Goal: Contribute content: Add original content to the website for others to see

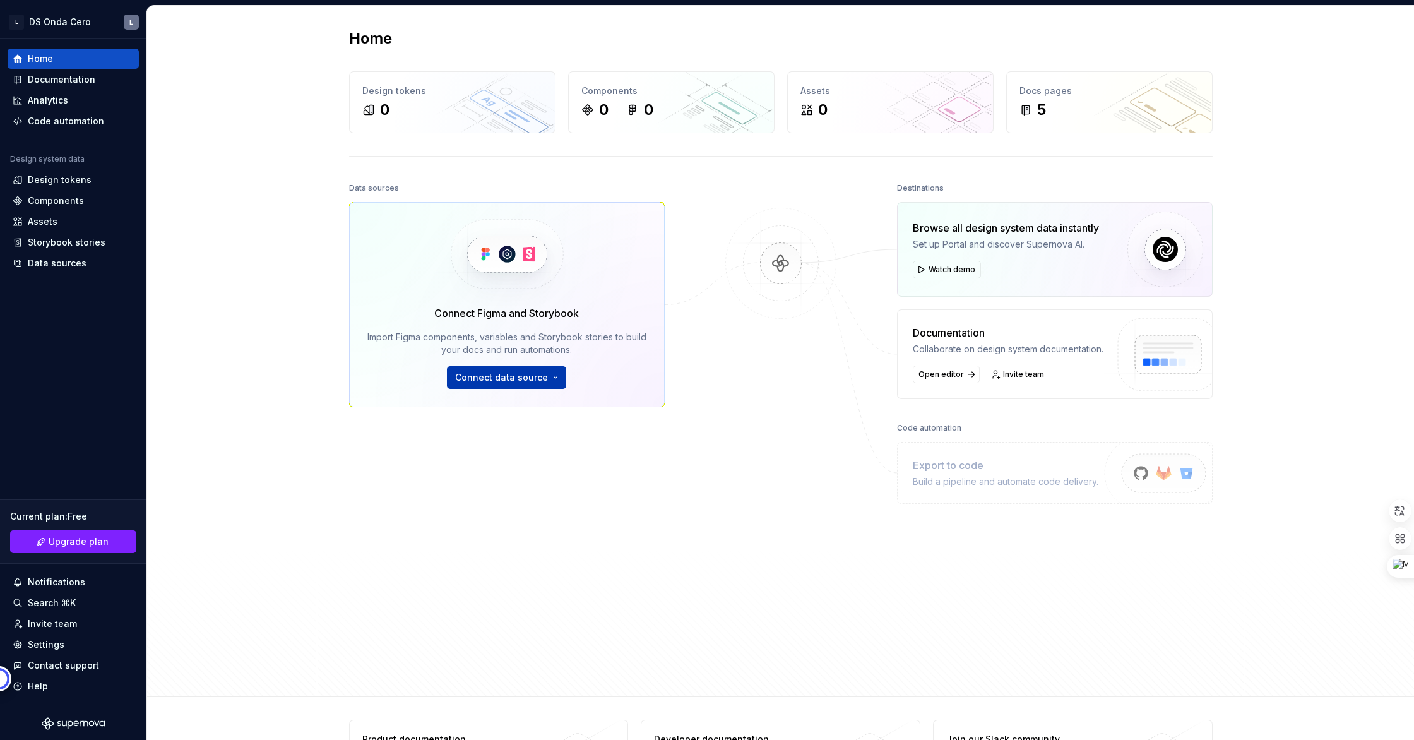
click at [538, 381] on span "Connect data source" at bounding box center [501, 377] width 93 height 13
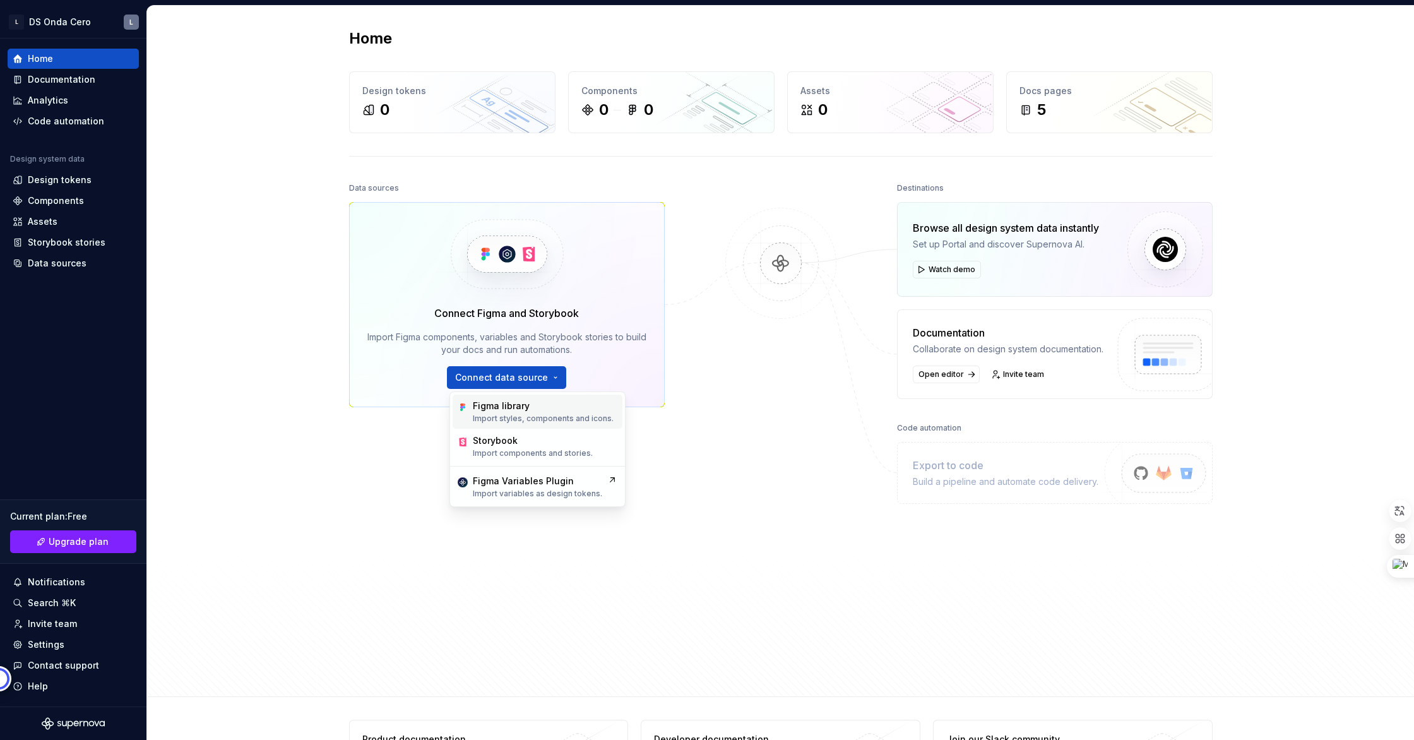
click at [542, 411] on div "Figma library" at bounding box center [543, 406] width 141 height 13
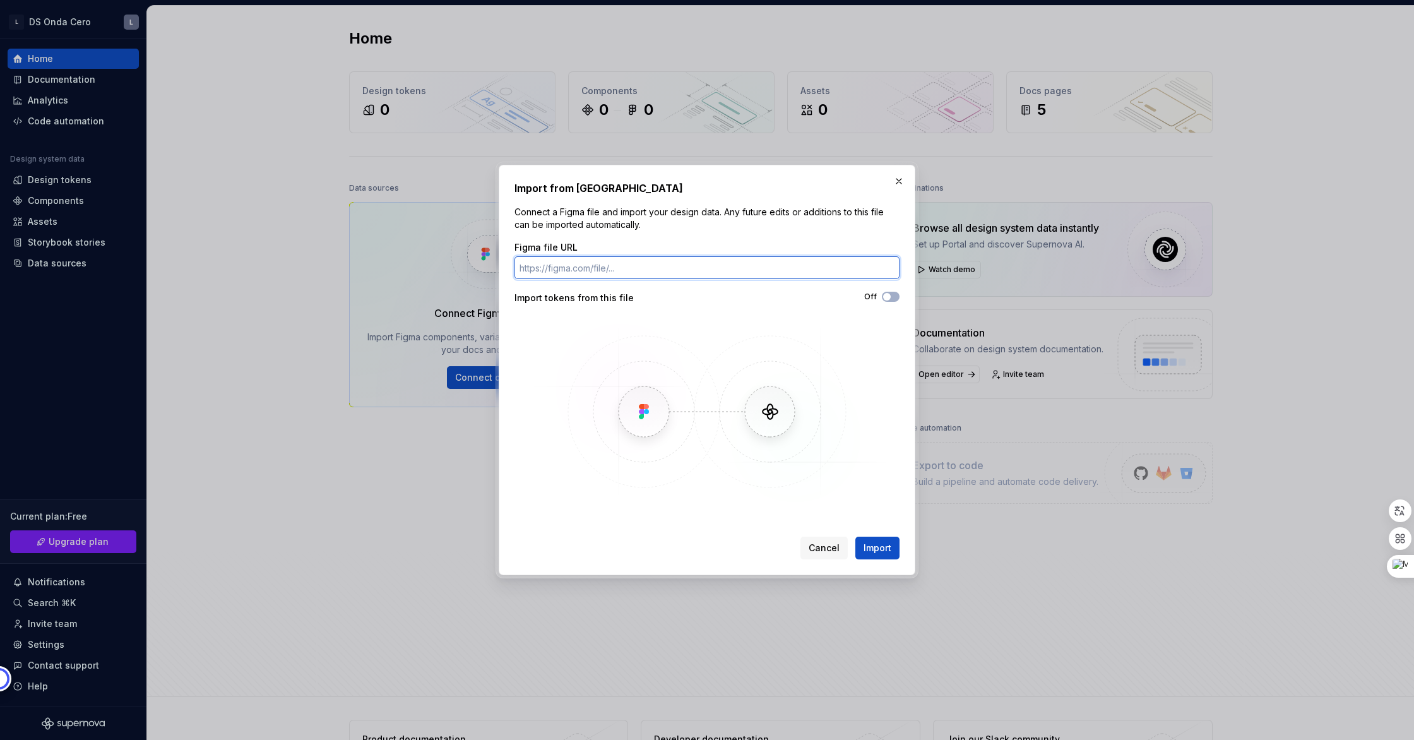
paste input "[URL][DOMAIN_NAME]"
type input "[URL][DOMAIN_NAME]"
click at [892, 295] on button "Off" at bounding box center [891, 297] width 18 height 10
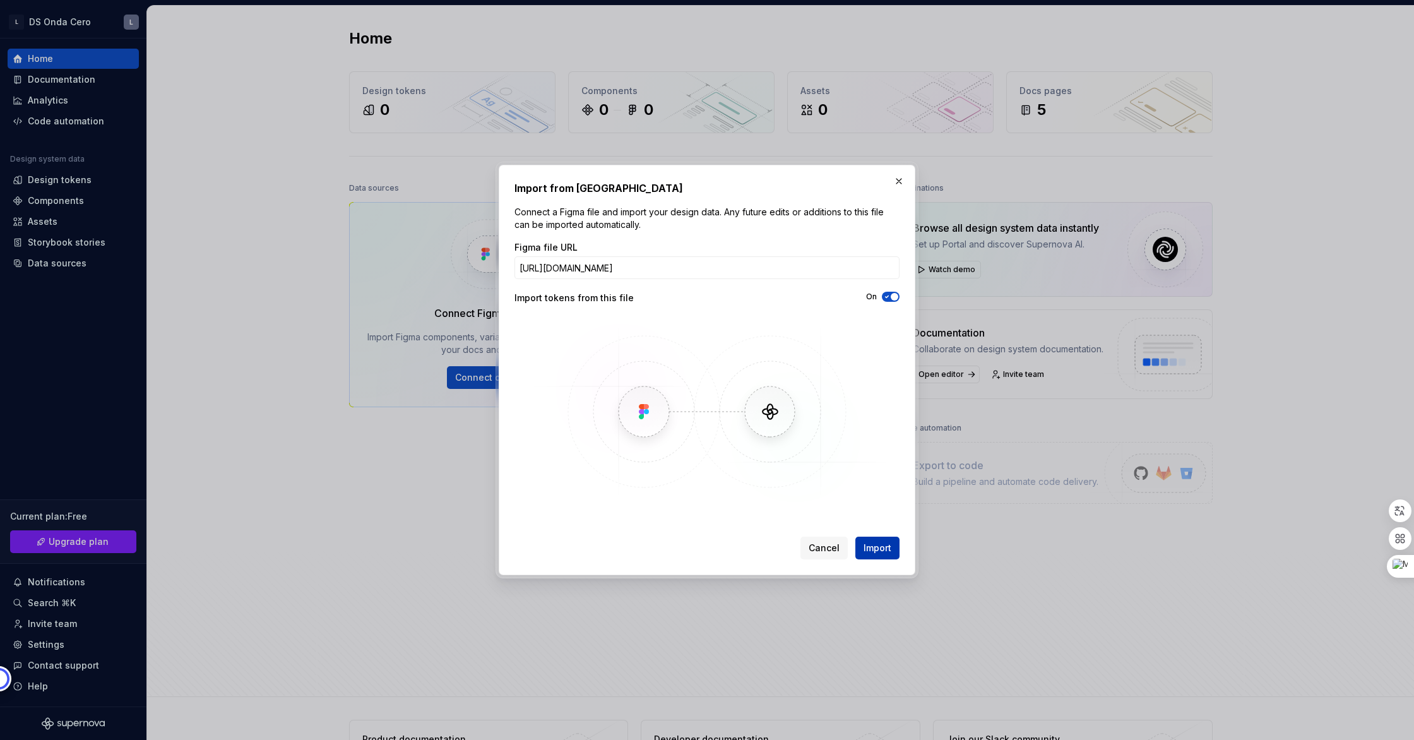
click at [876, 548] on span "Import" at bounding box center [878, 548] width 28 height 13
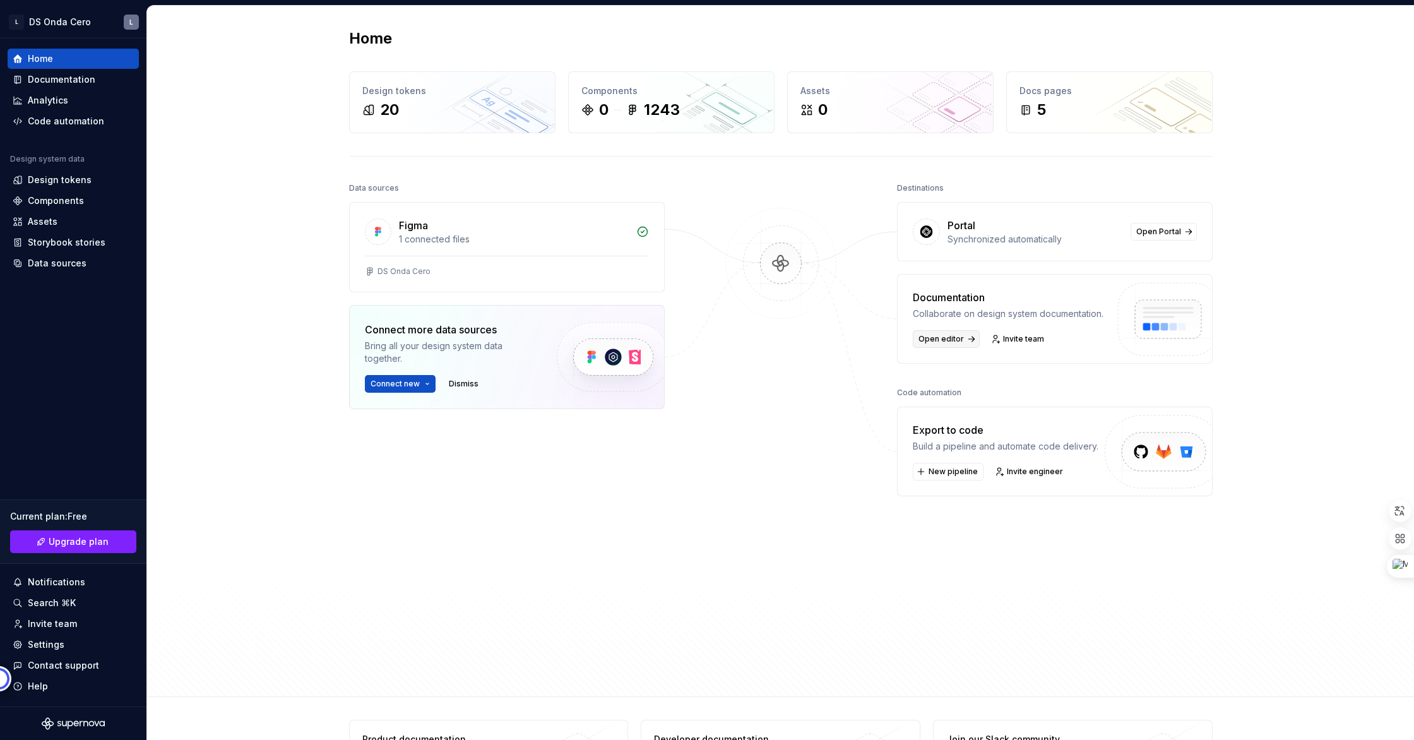
click at [951, 337] on span "Open editor" at bounding box center [941, 339] width 45 height 10
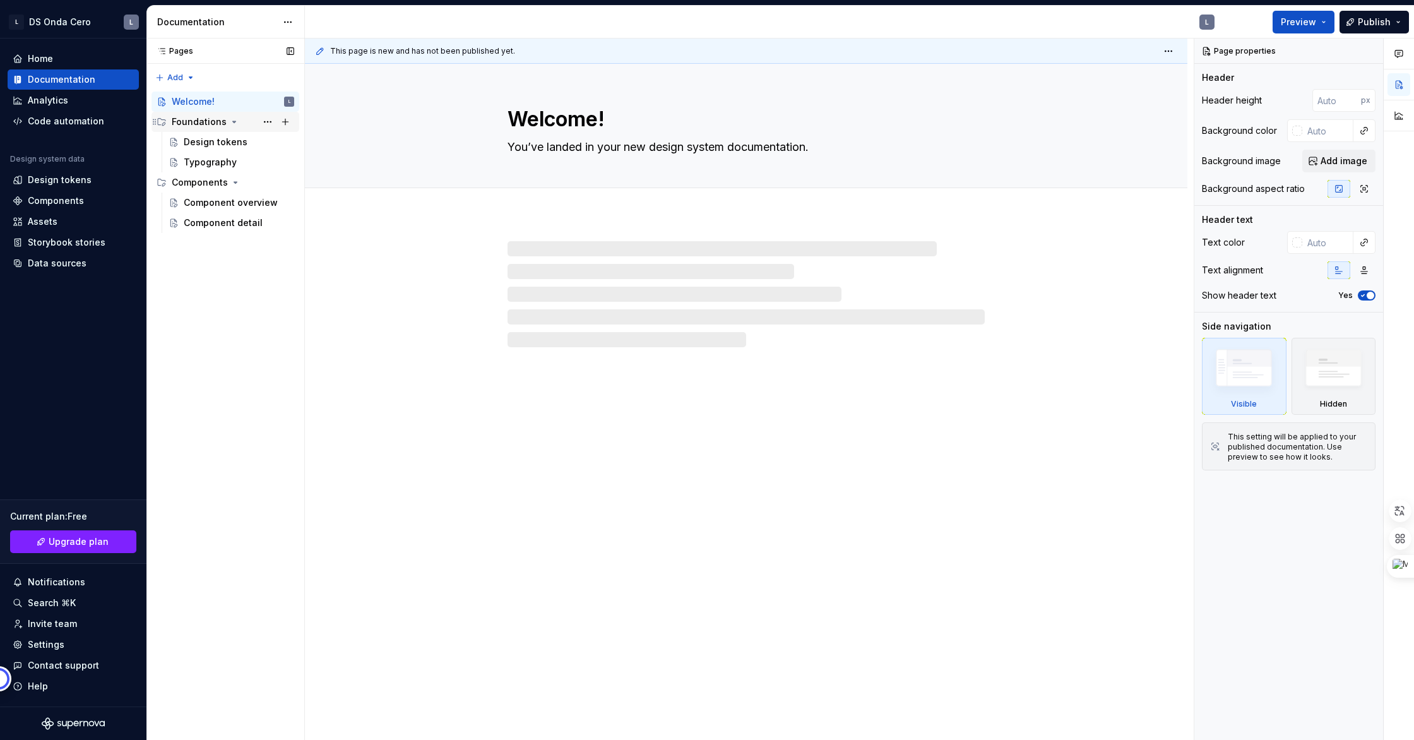
click at [222, 121] on div "Foundations" at bounding box center [199, 122] width 55 height 13
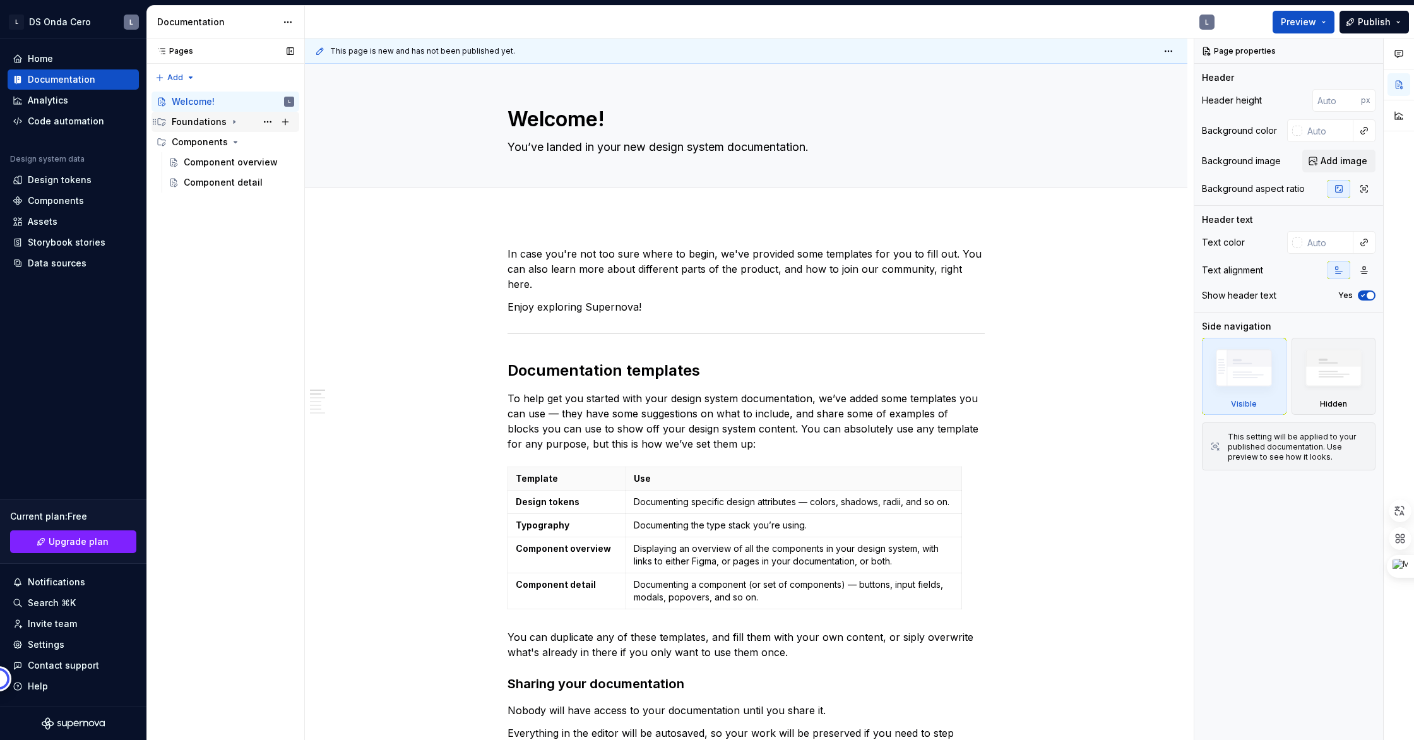
click at [234, 122] on icon "Page tree" at bounding box center [234, 122] width 1 height 3
click at [223, 143] on div "Design tokens" at bounding box center [216, 142] width 64 height 13
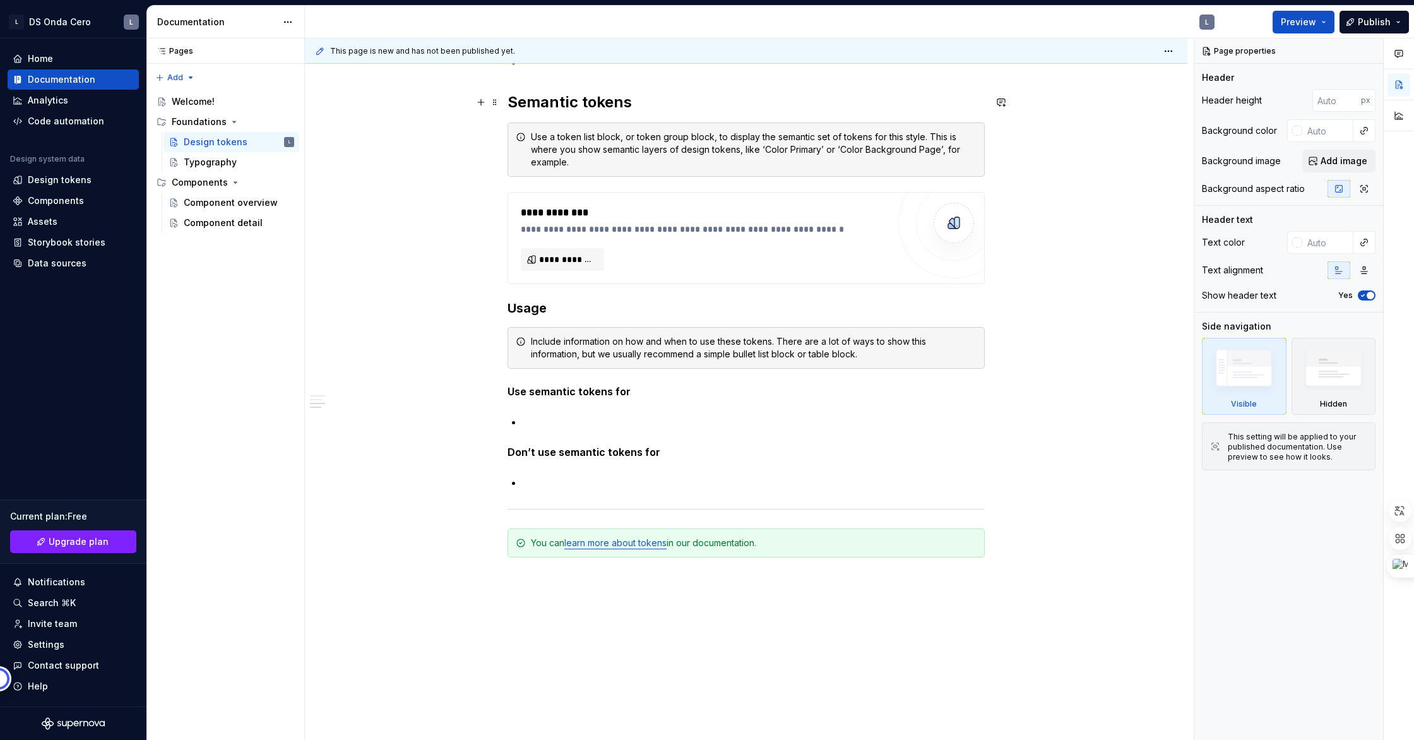
scroll to position [891, 0]
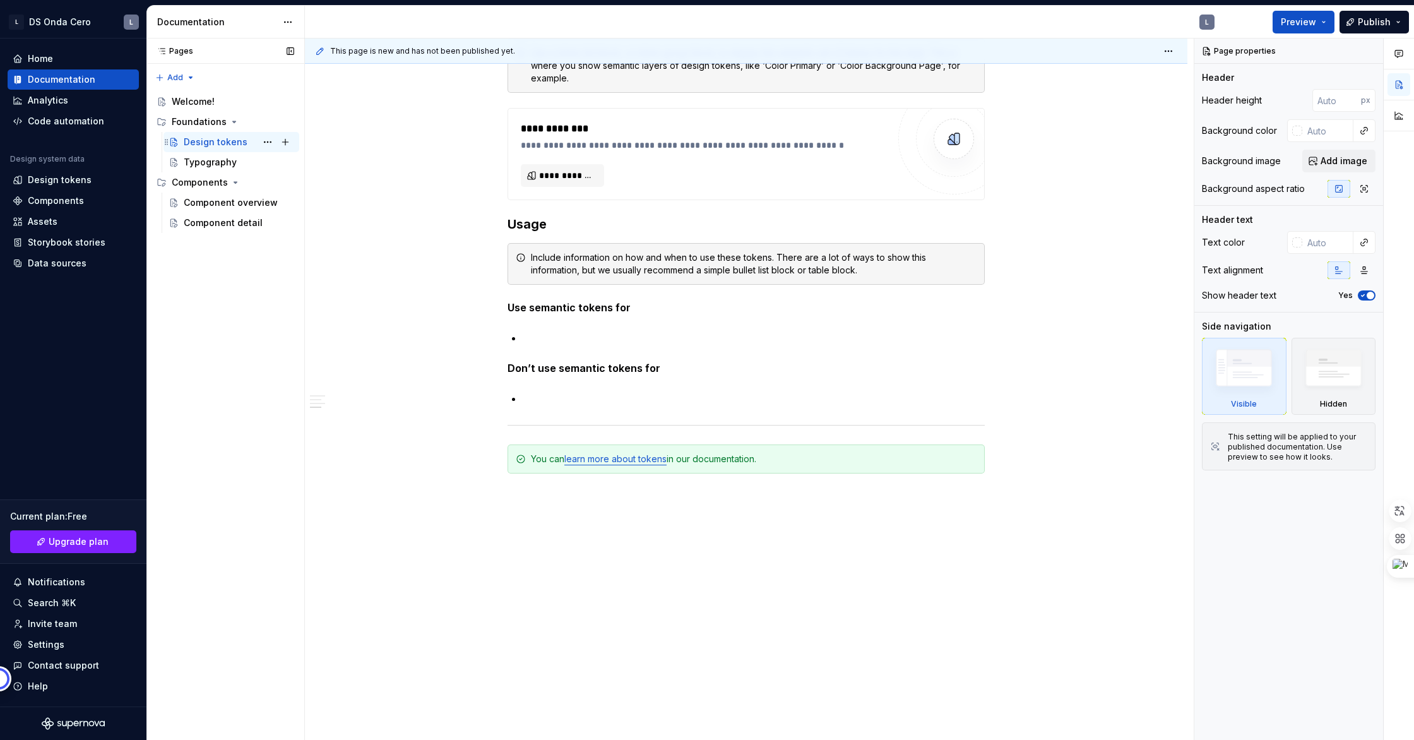
click at [184, 146] on div "Design tokens" at bounding box center [216, 142] width 64 height 13
click at [192, 164] on div "Typography" at bounding box center [210, 162] width 53 height 13
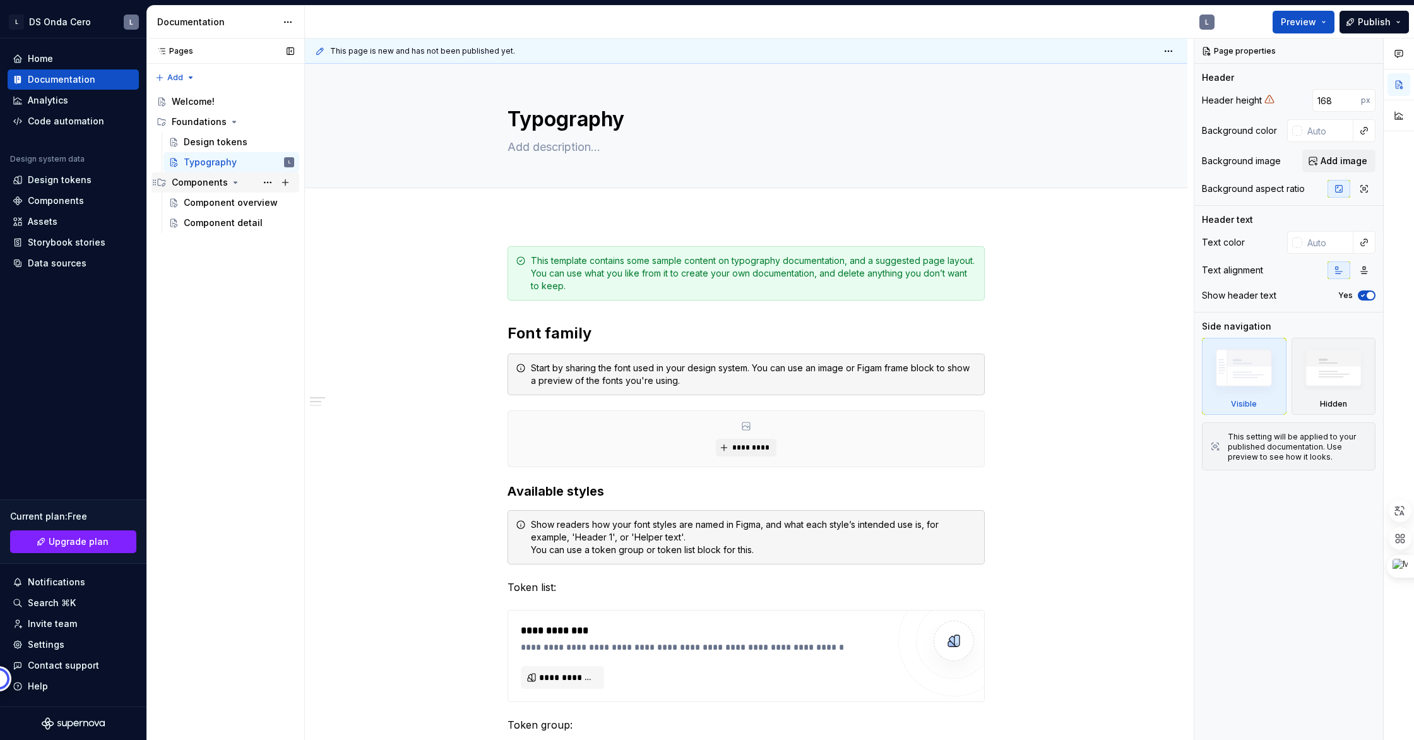
click at [201, 179] on div "Components" at bounding box center [200, 182] width 56 height 13
click at [235, 182] on icon "Page tree" at bounding box center [235, 182] width 1 height 3
click at [235, 204] on div "Component overview" at bounding box center [220, 202] width 73 height 13
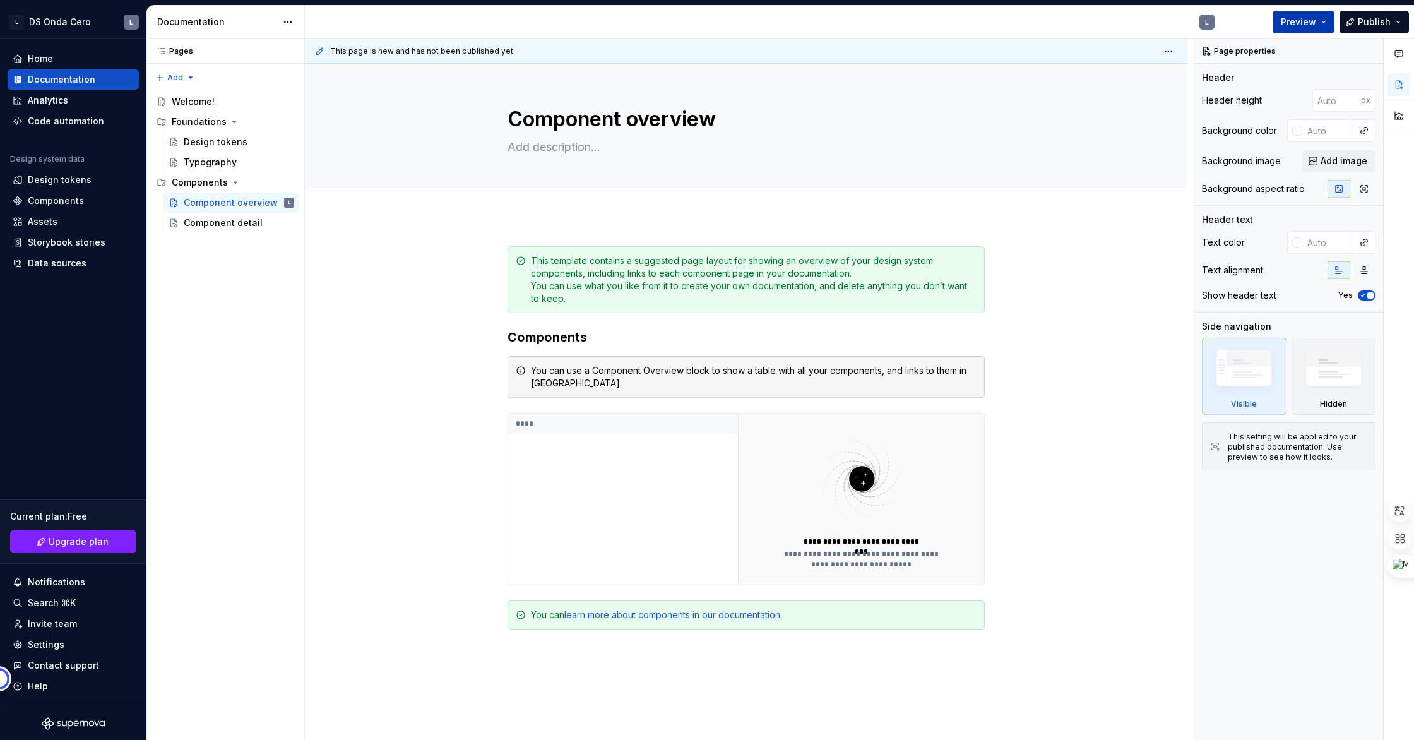
click at [1314, 21] on span "Preview" at bounding box center [1298, 22] width 35 height 13
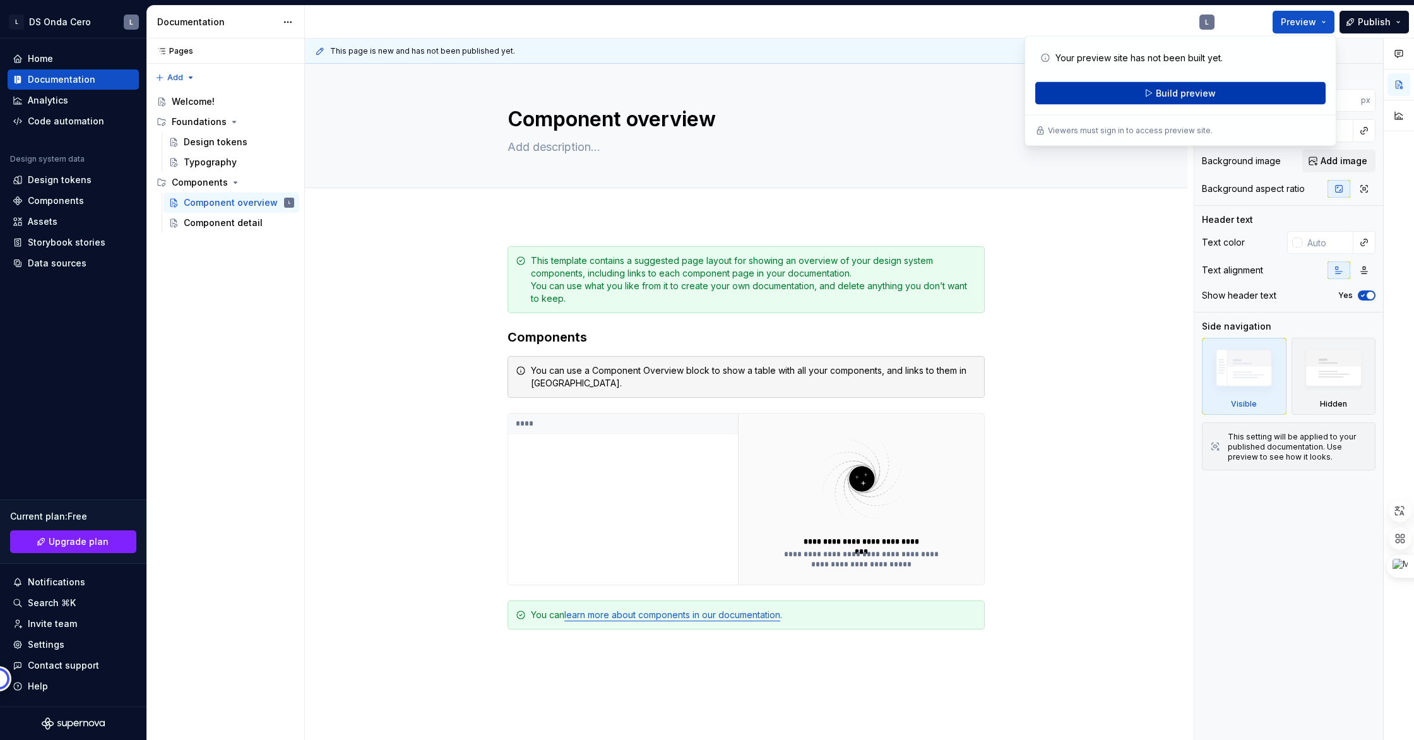
click at [1253, 97] on button "Build preview" at bounding box center [1180, 93] width 290 height 23
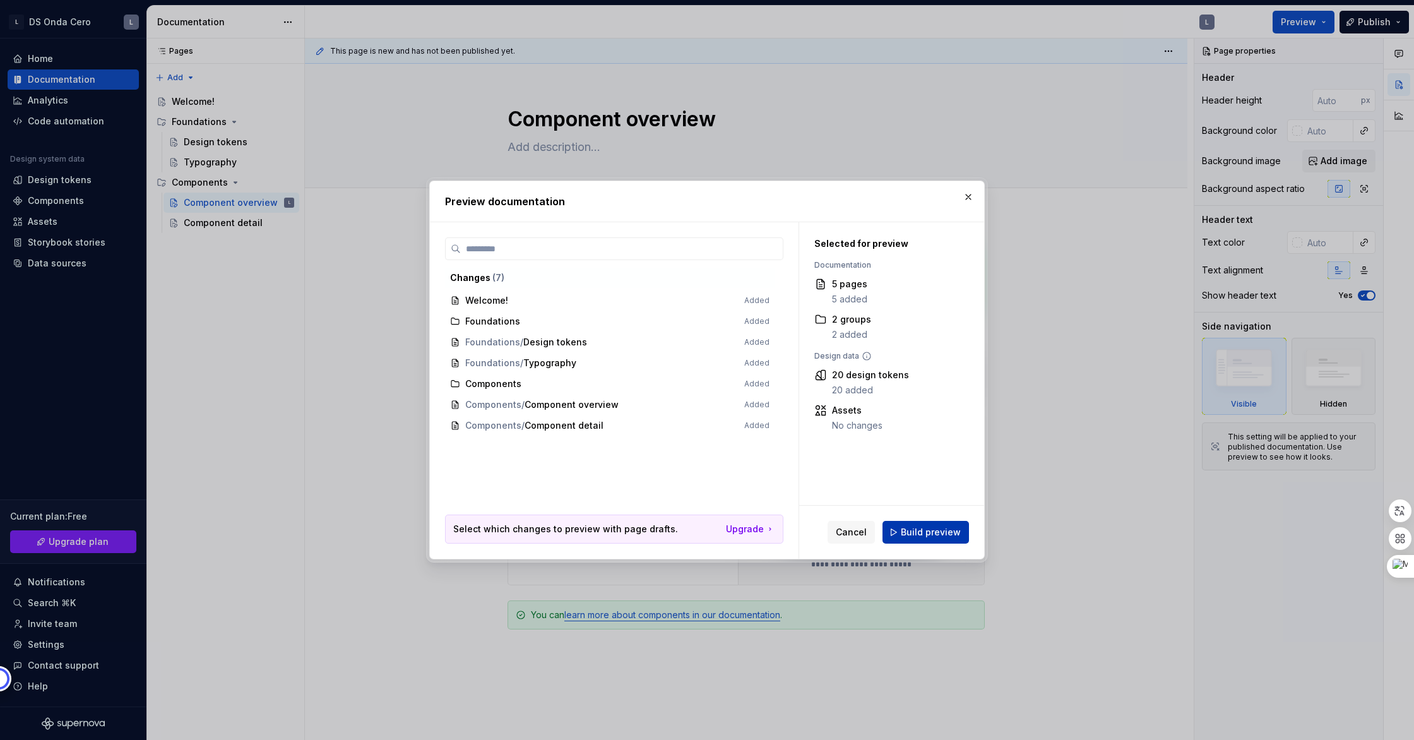
click at [951, 535] on span "Build preview" at bounding box center [931, 532] width 60 height 13
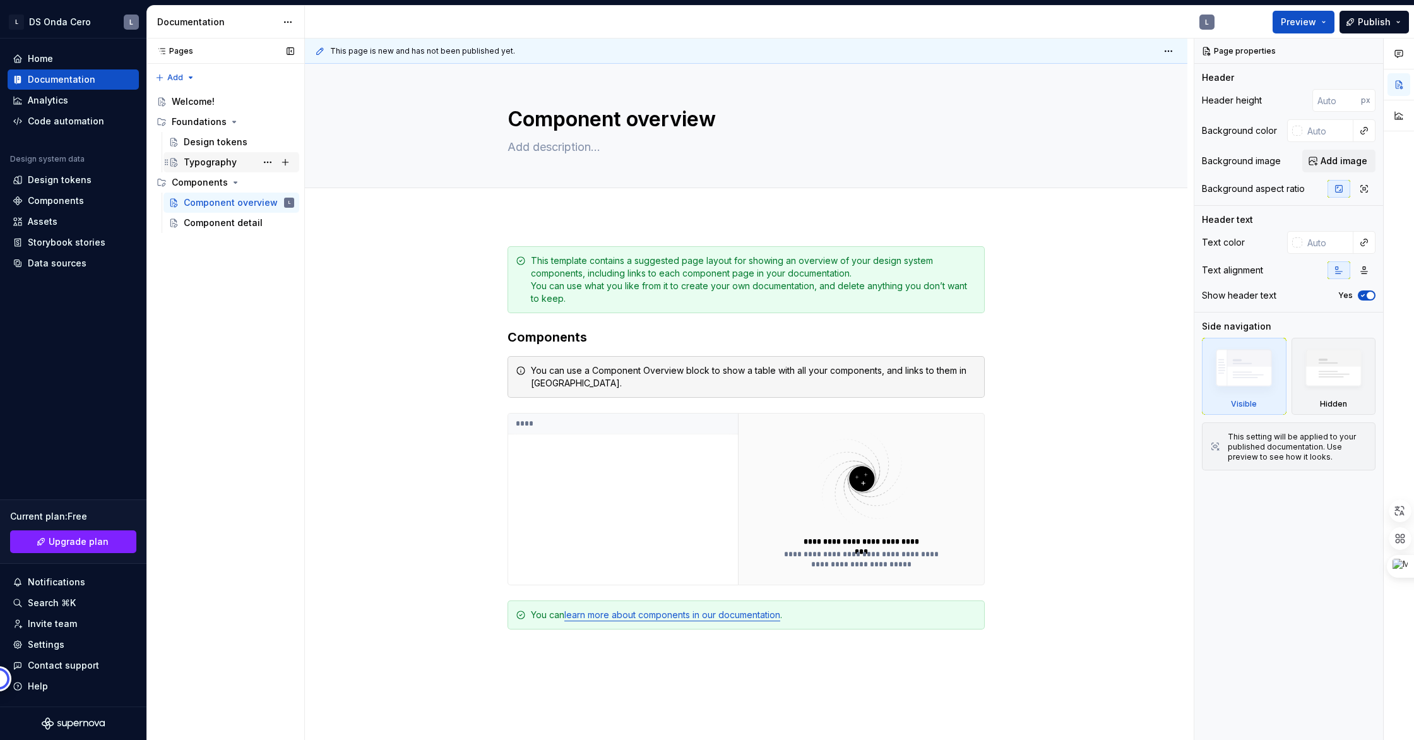
click at [229, 165] on div "Typography" at bounding box center [210, 162] width 53 height 13
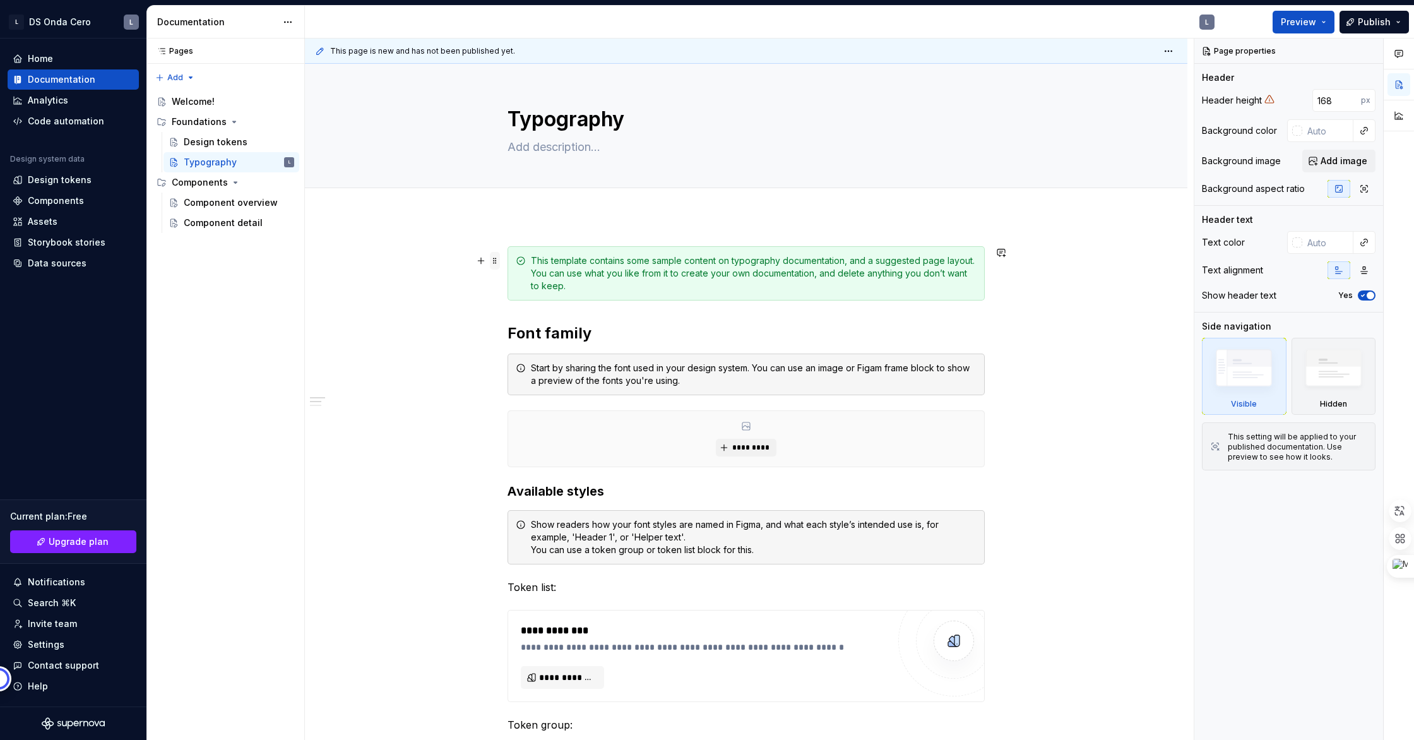
click at [497, 264] on span at bounding box center [495, 261] width 10 height 18
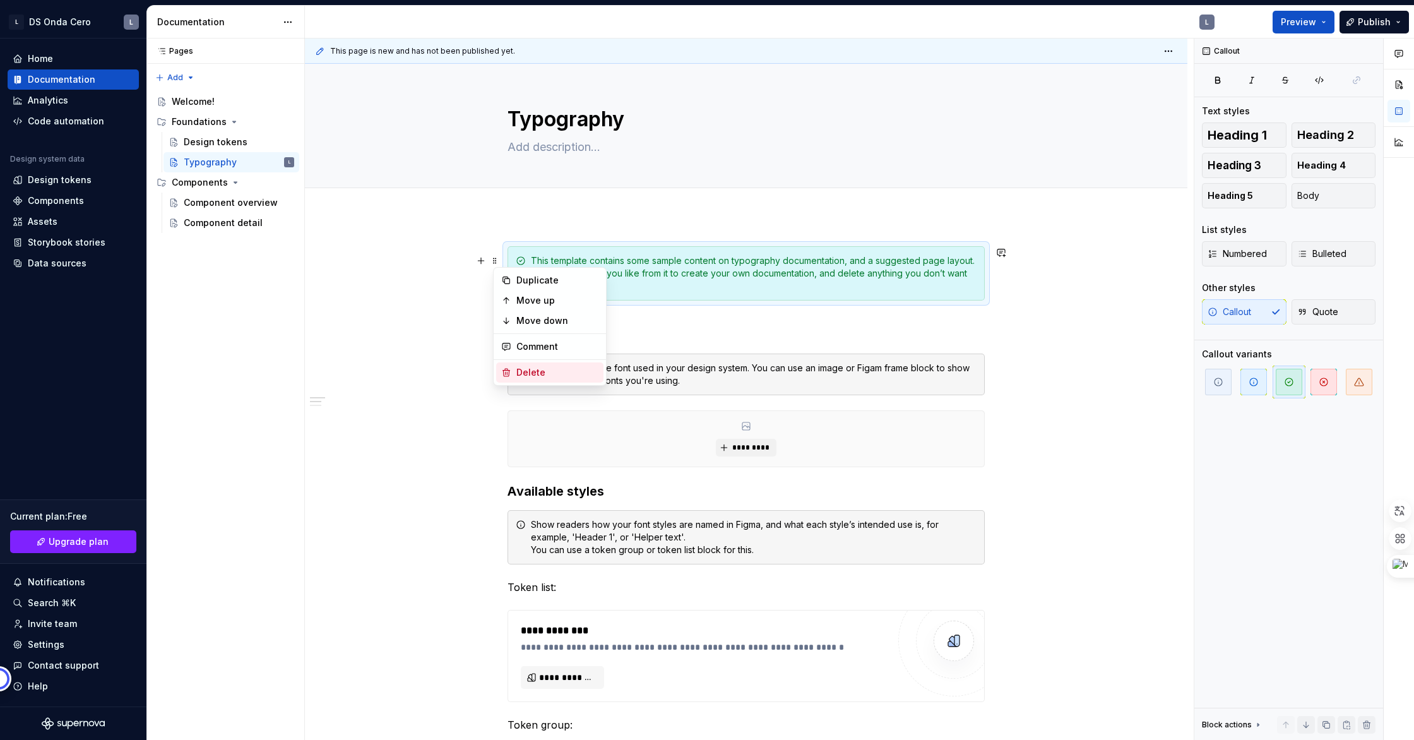
click at [539, 369] on div "Delete" at bounding box center [557, 372] width 82 height 13
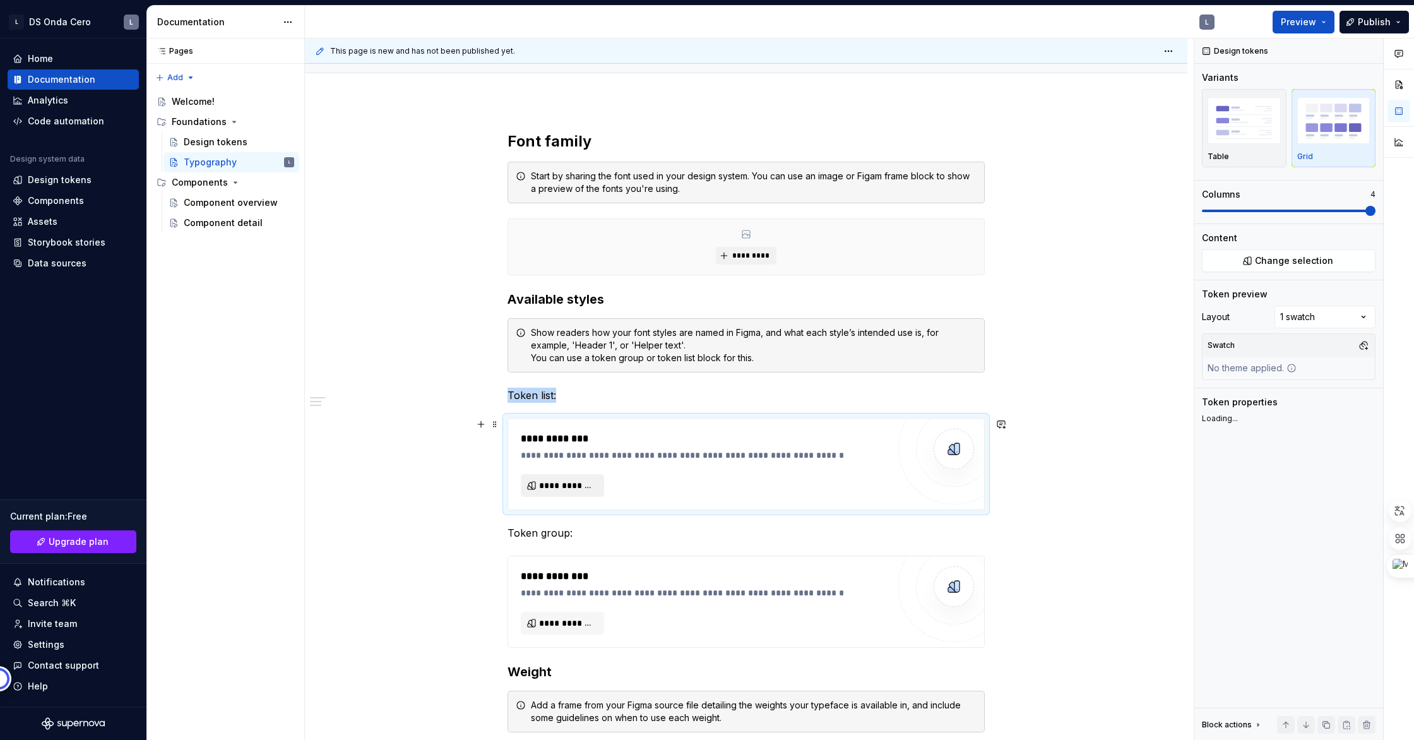
scroll to position [117, 0]
click at [578, 487] on span "**********" at bounding box center [567, 483] width 57 height 13
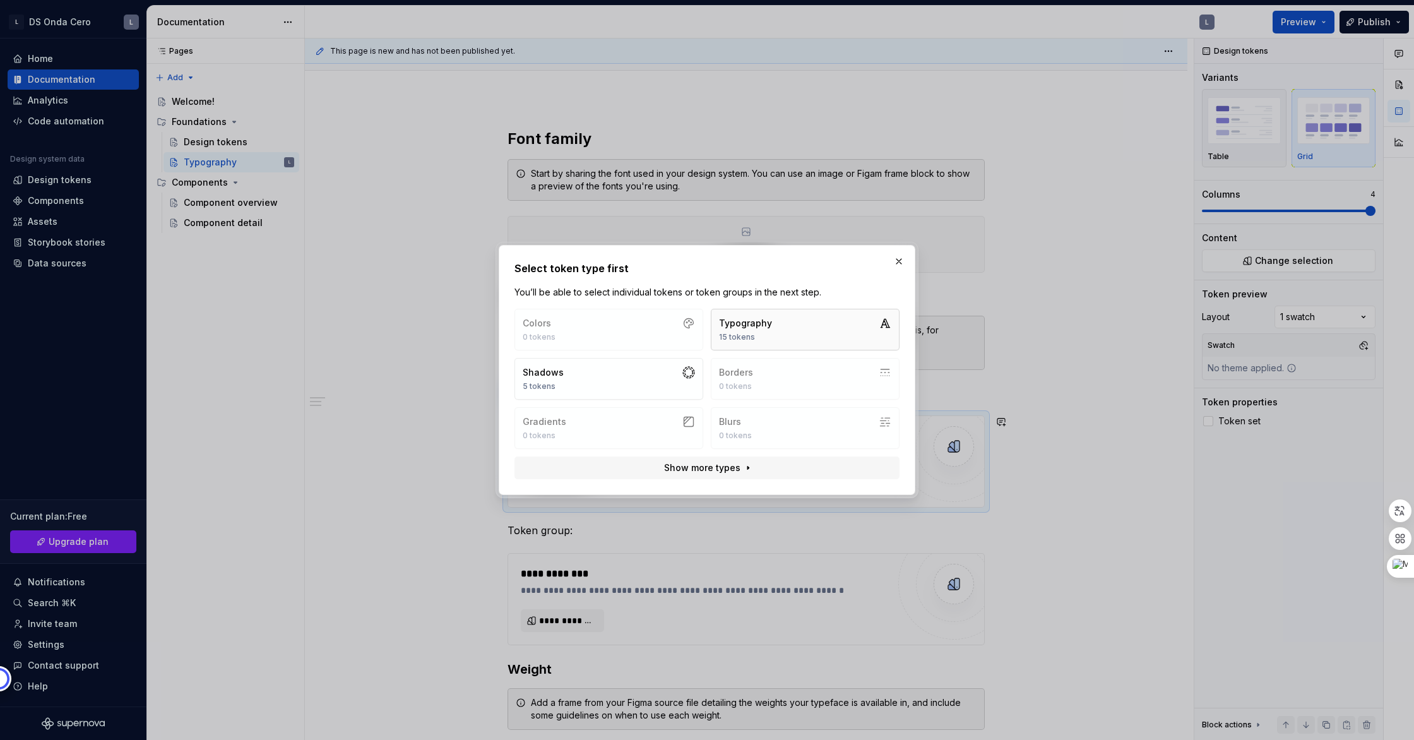
click at [789, 325] on button "Typography 15 tokens" at bounding box center [805, 330] width 189 height 42
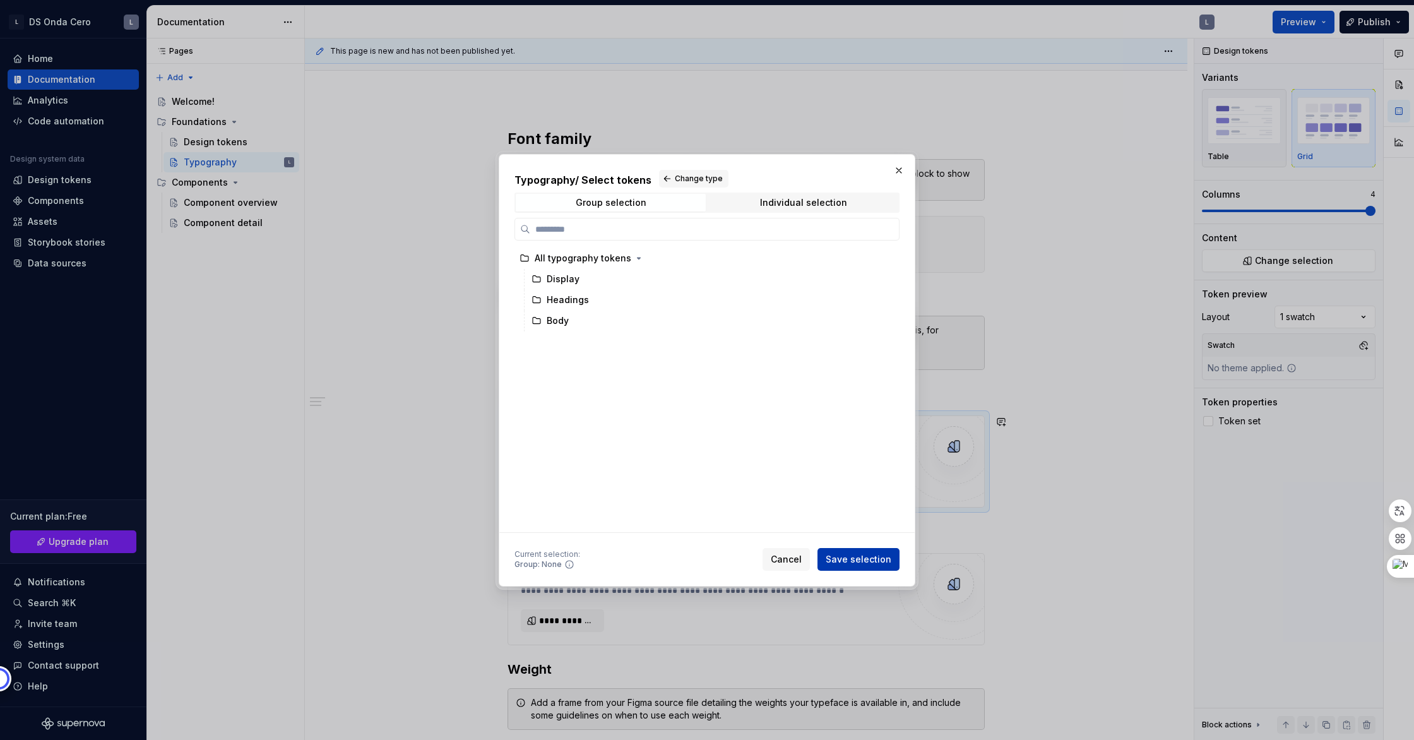
click at [879, 557] on span "Save selection" at bounding box center [859, 559] width 66 height 13
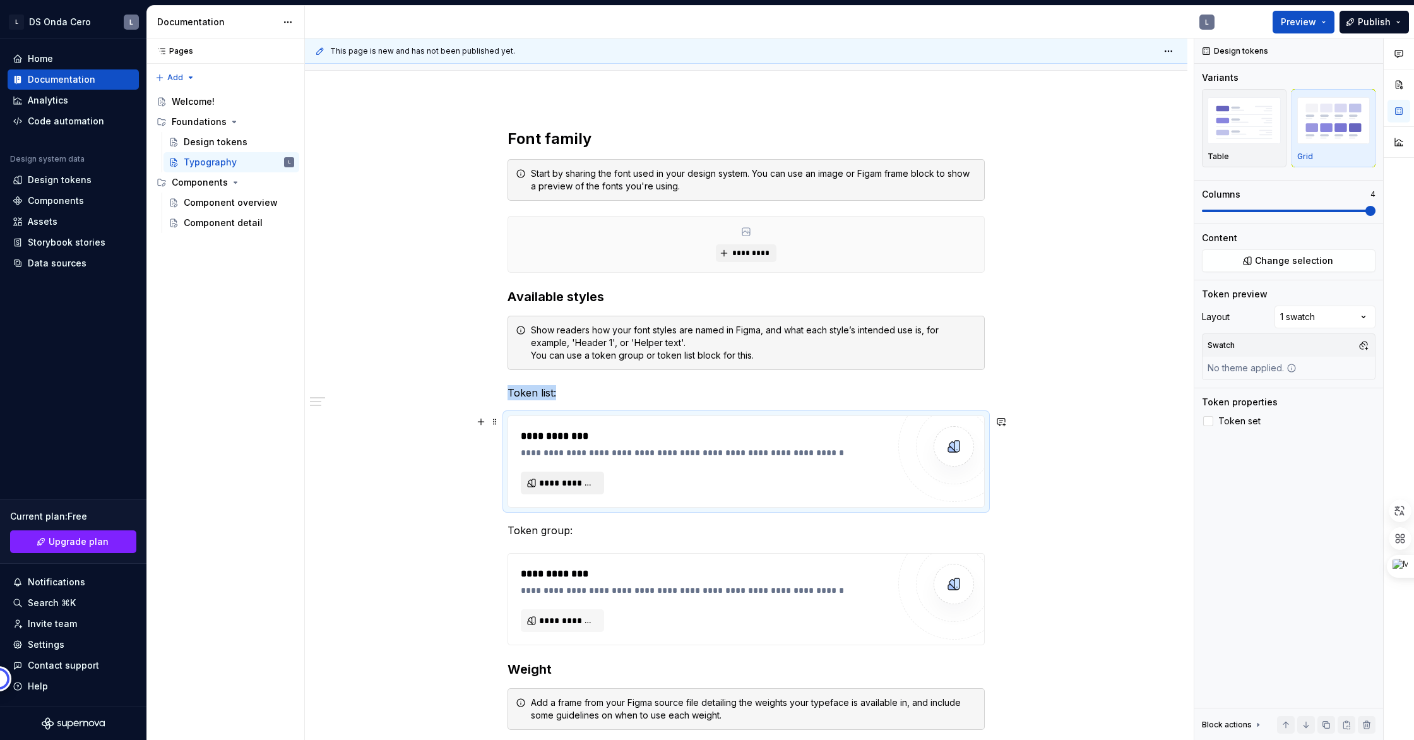
click at [562, 487] on span "**********" at bounding box center [567, 483] width 57 height 13
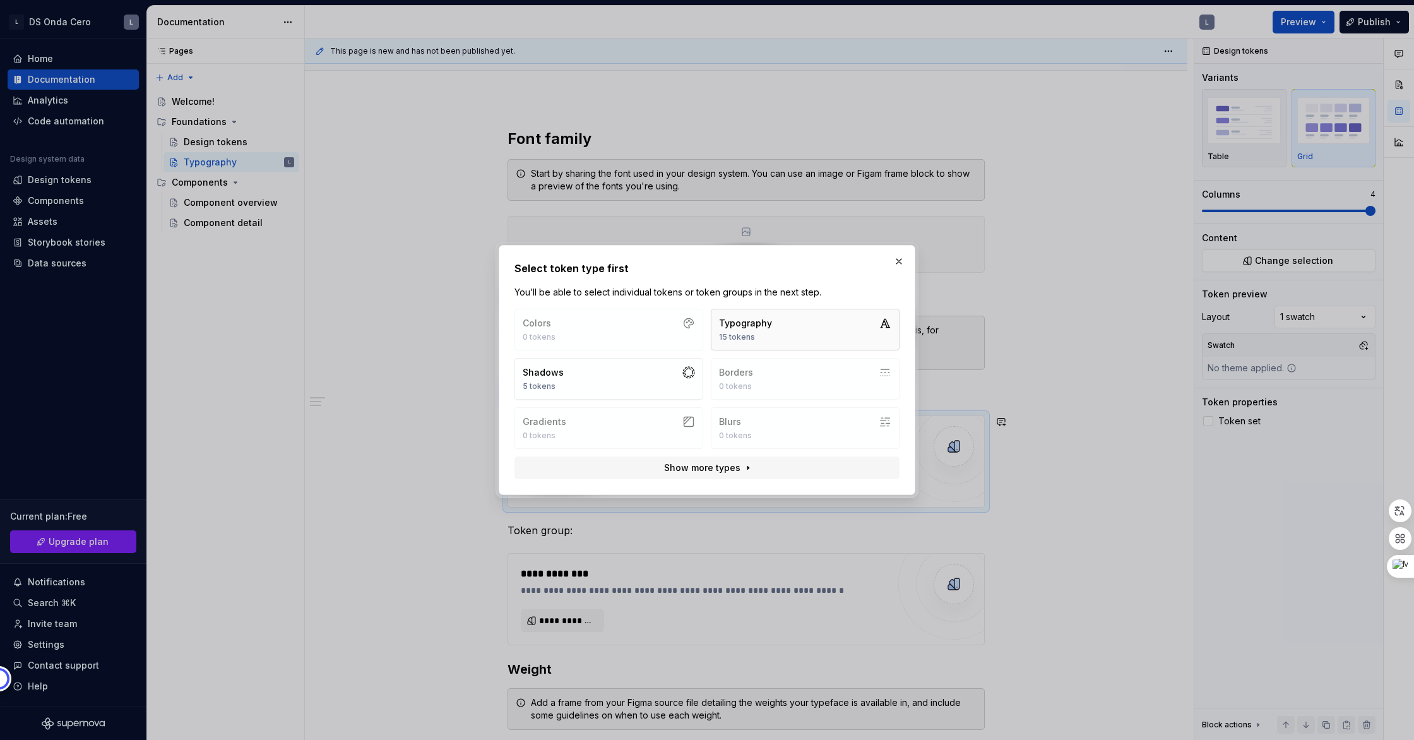
click at [826, 331] on button "Typography 15 tokens" at bounding box center [805, 330] width 189 height 42
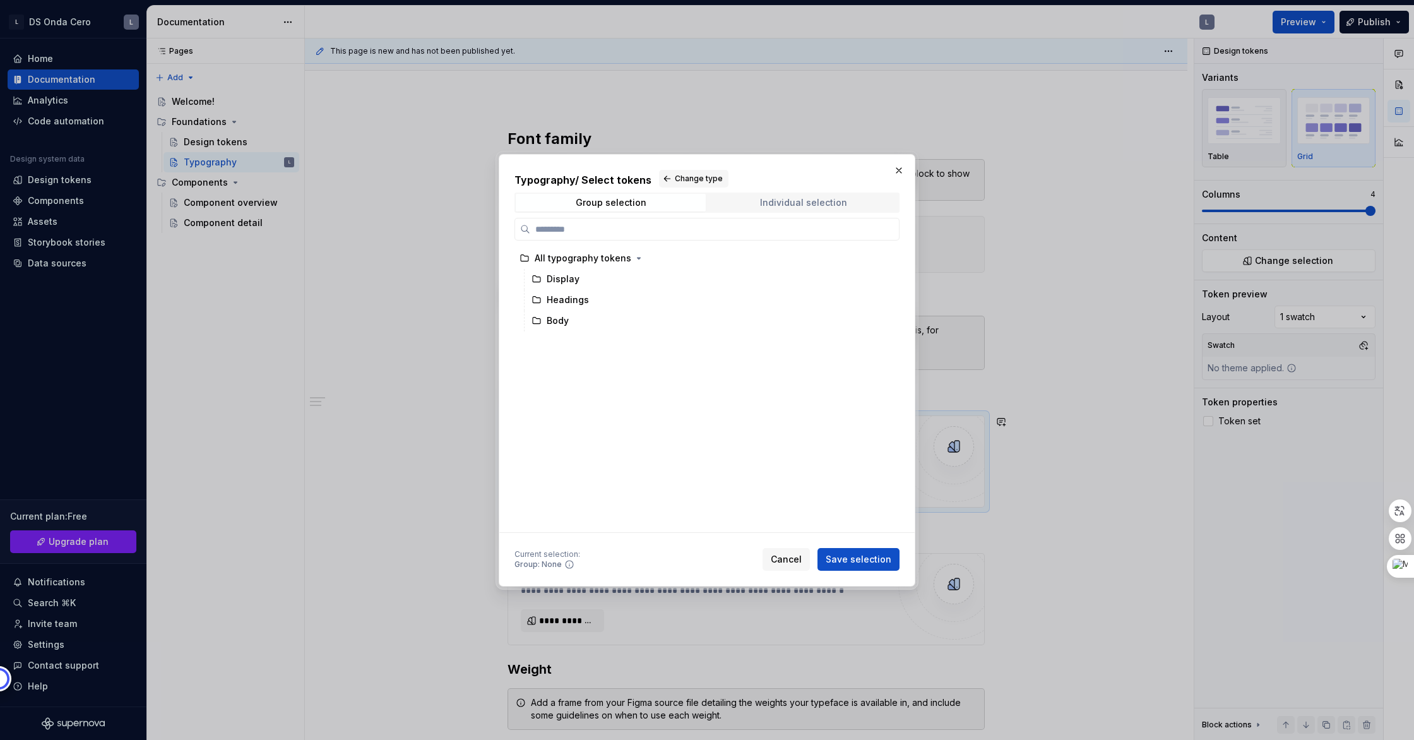
click at [825, 203] on div "Individual selection" at bounding box center [803, 203] width 87 height 10
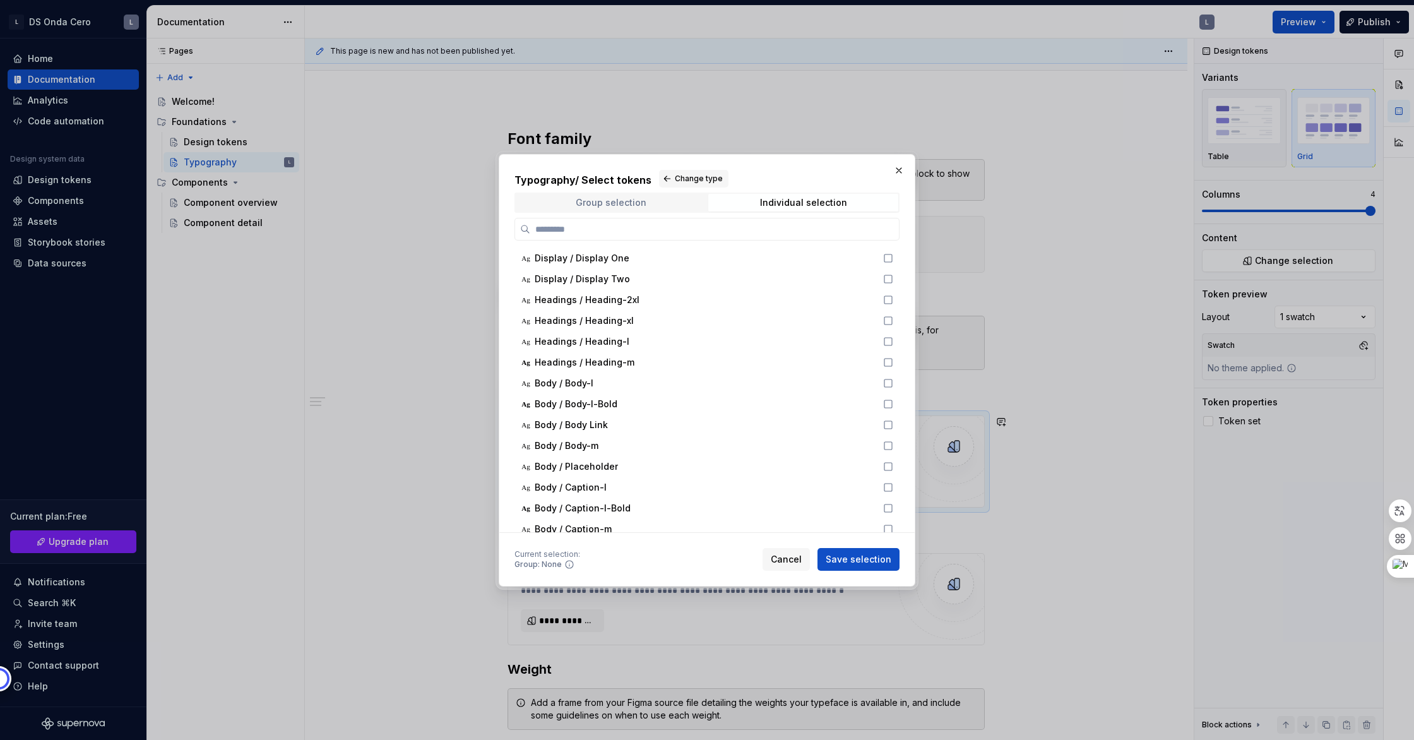
click at [648, 203] on span "Group selection" at bounding box center [611, 203] width 190 height 18
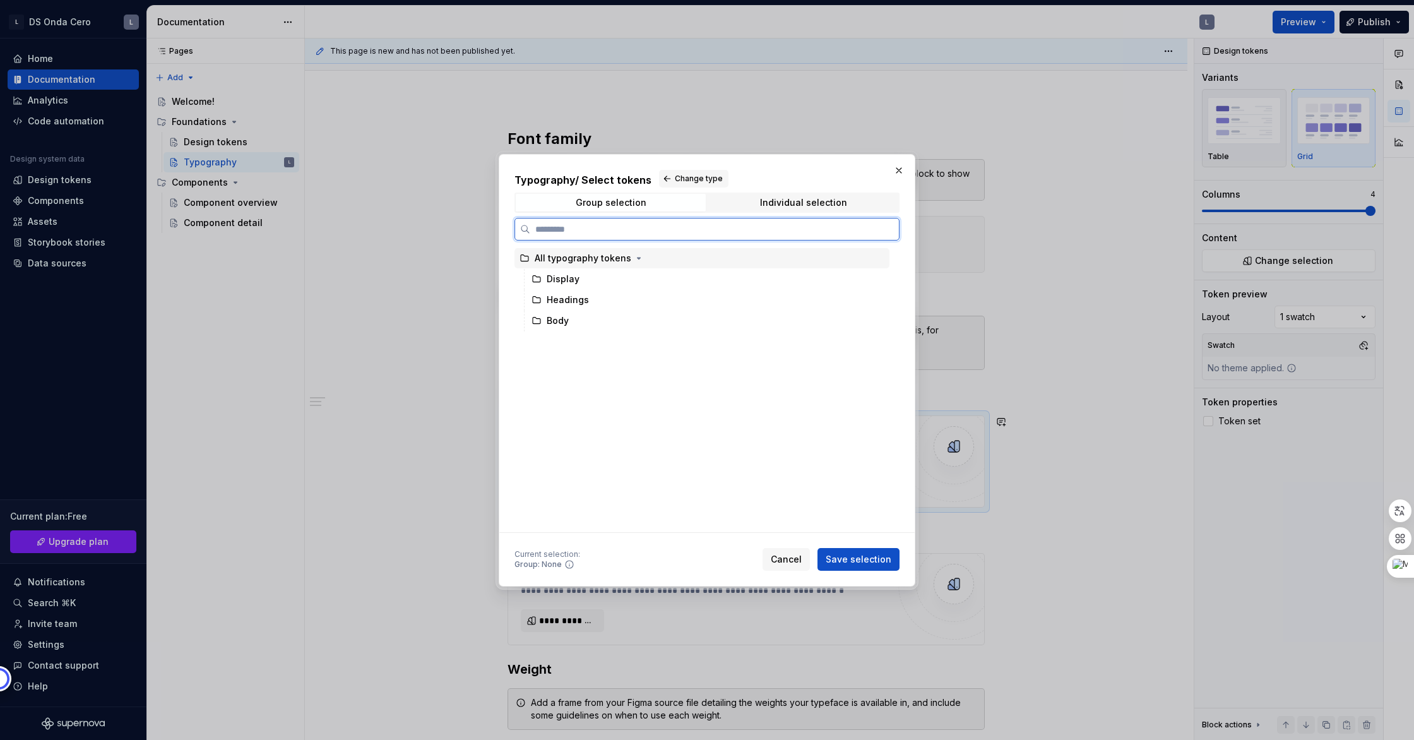
click at [617, 259] on div "All typography tokens" at bounding box center [583, 258] width 97 height 13
click at [871, 566] on button "Save selection" at bounding box center [859, 559] width 82 height 23
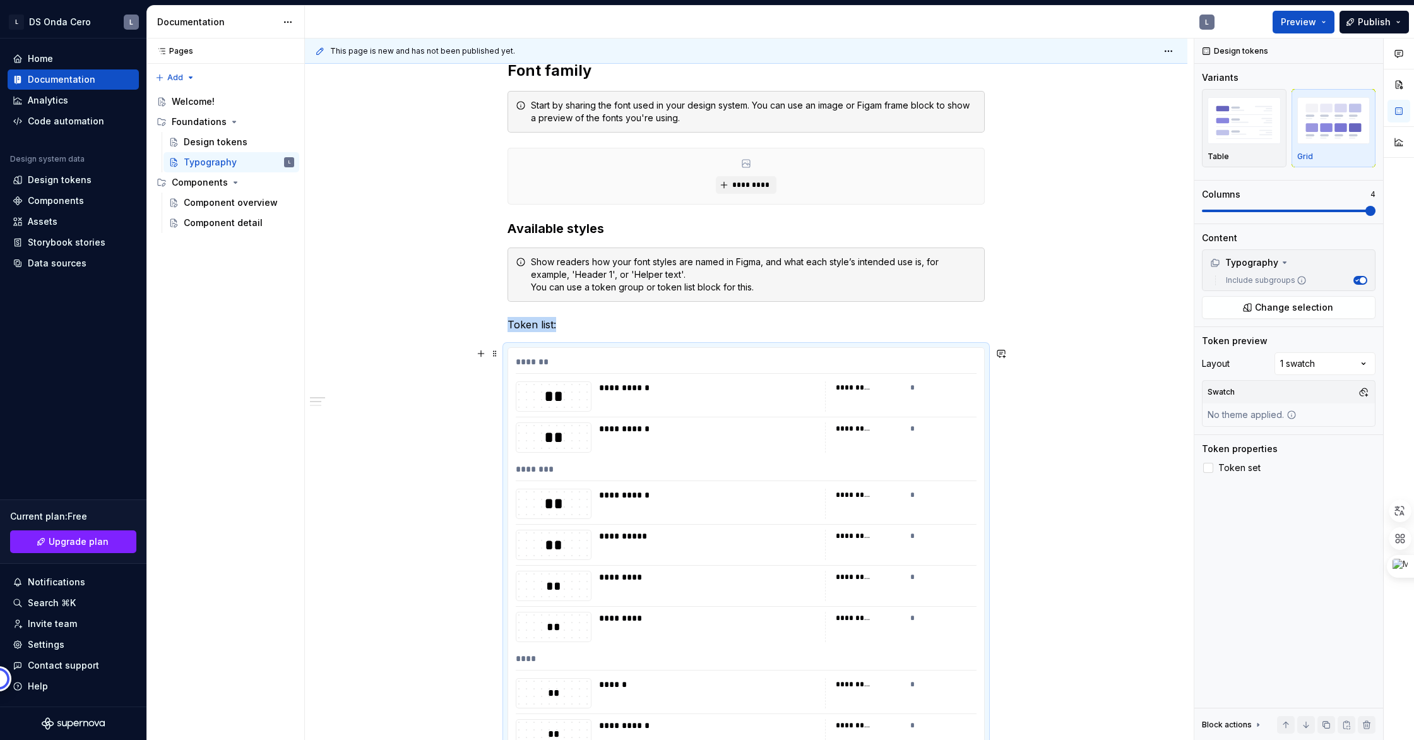
scroll to position [187, 0]
click at [915, 385] on div "*" at bounding box center [943, 385] width 67 height 13
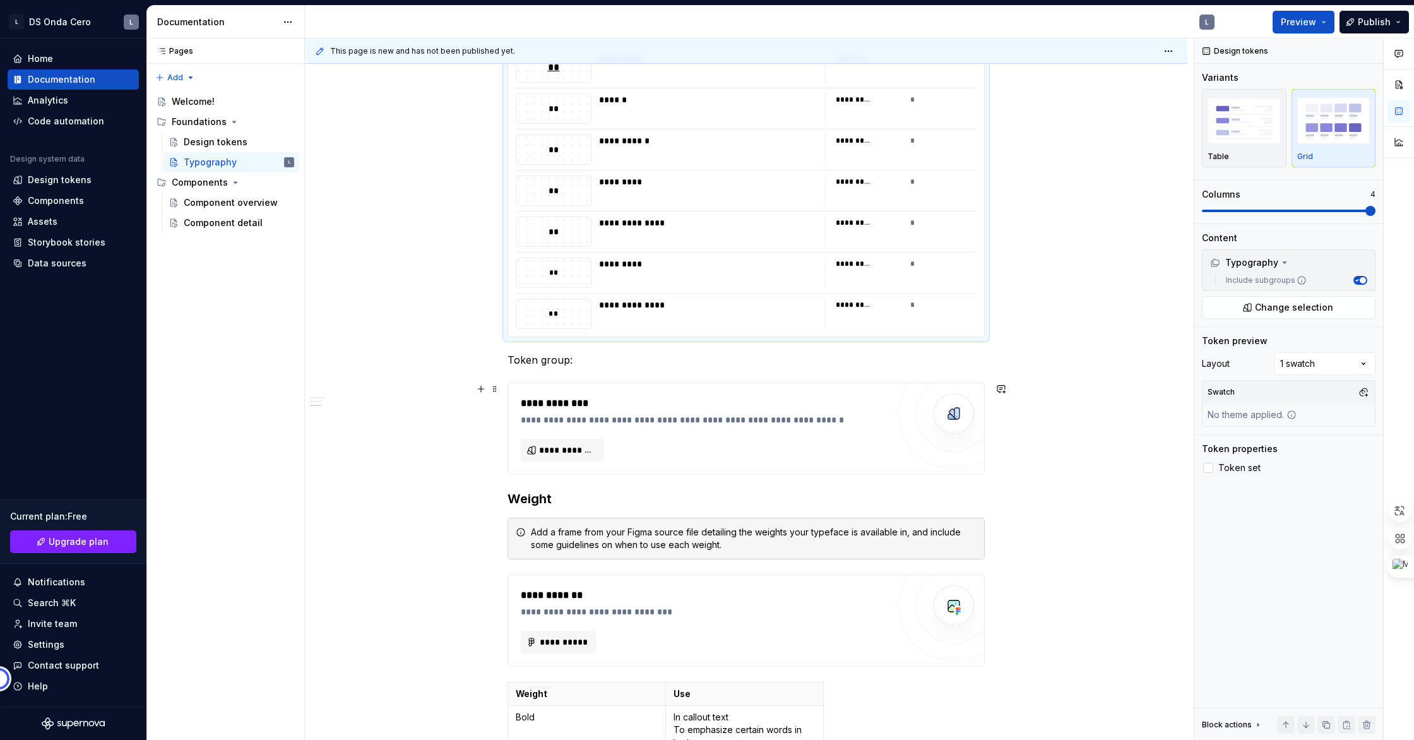
scroll to position [897, 0]
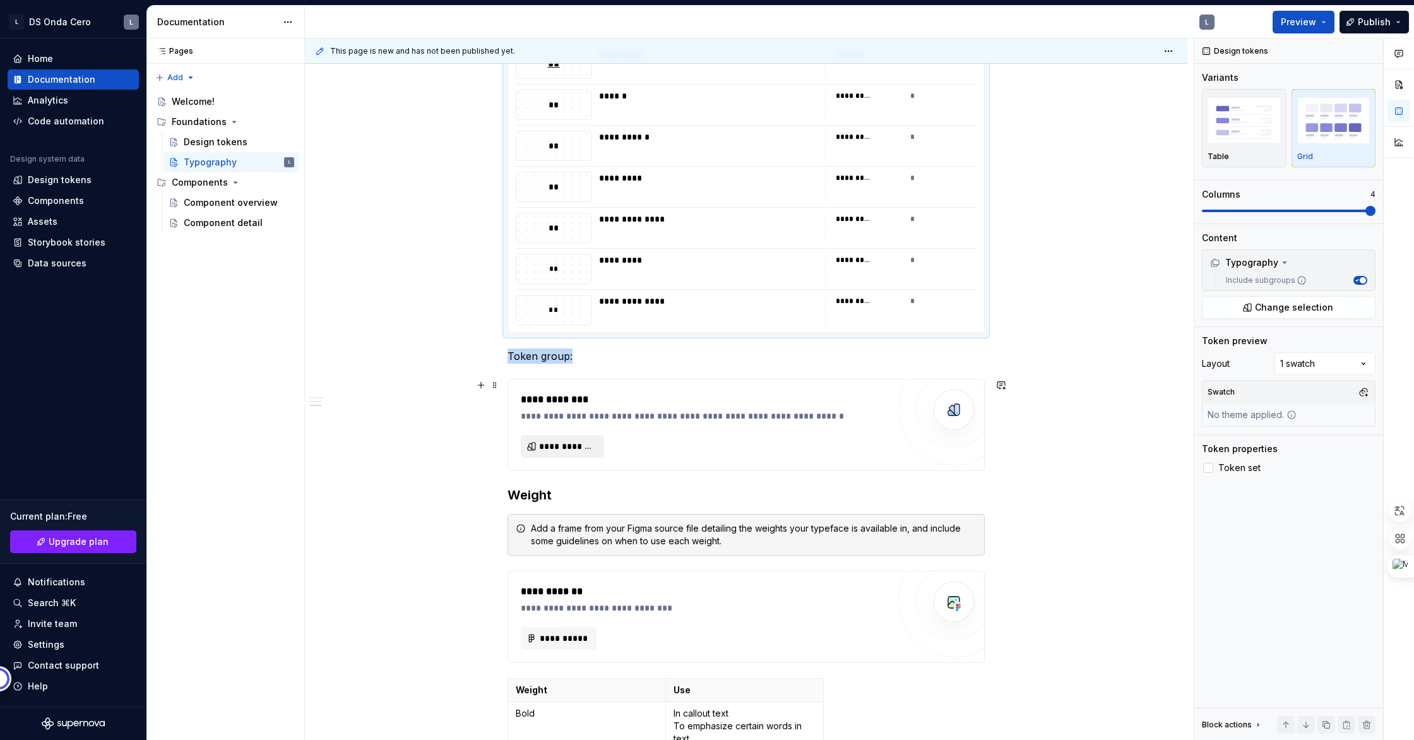
click at [596, 448] on span "**********" at bounding box center [567, 446] width 57 height 13
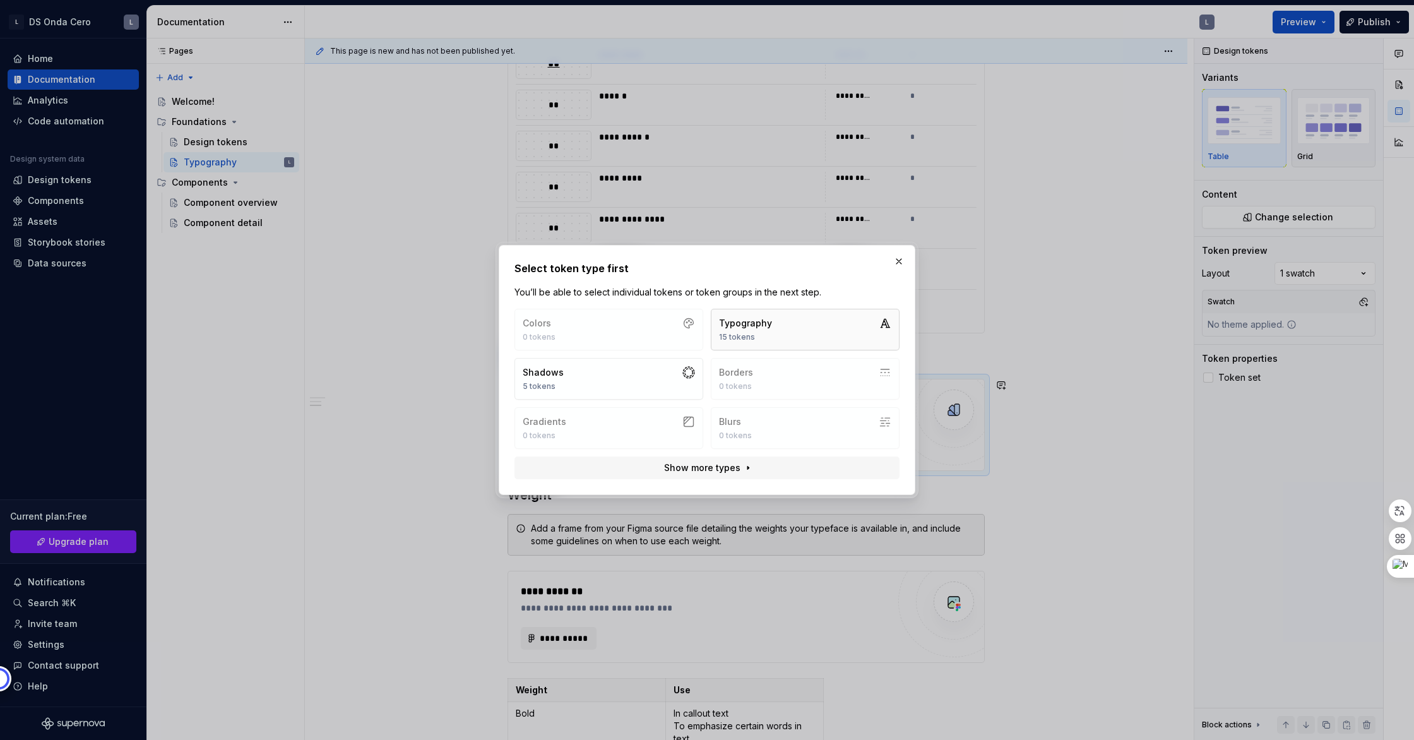
click at [822, 331] on button "Typography 15 tokens" at bounding box center [805, 330] width 189 height 42
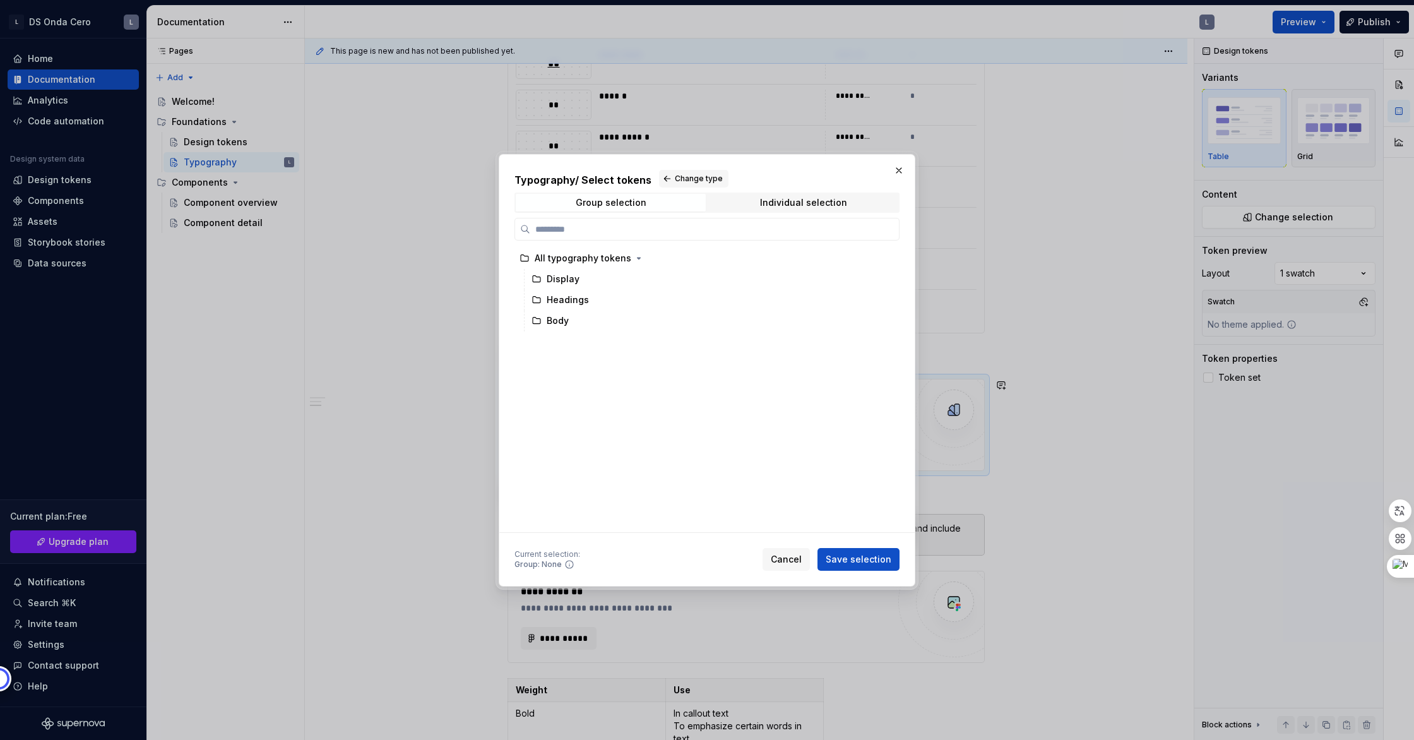
click at [791, 563] on span "Cancel" at bounding box center [786, 559] width 31 height 13
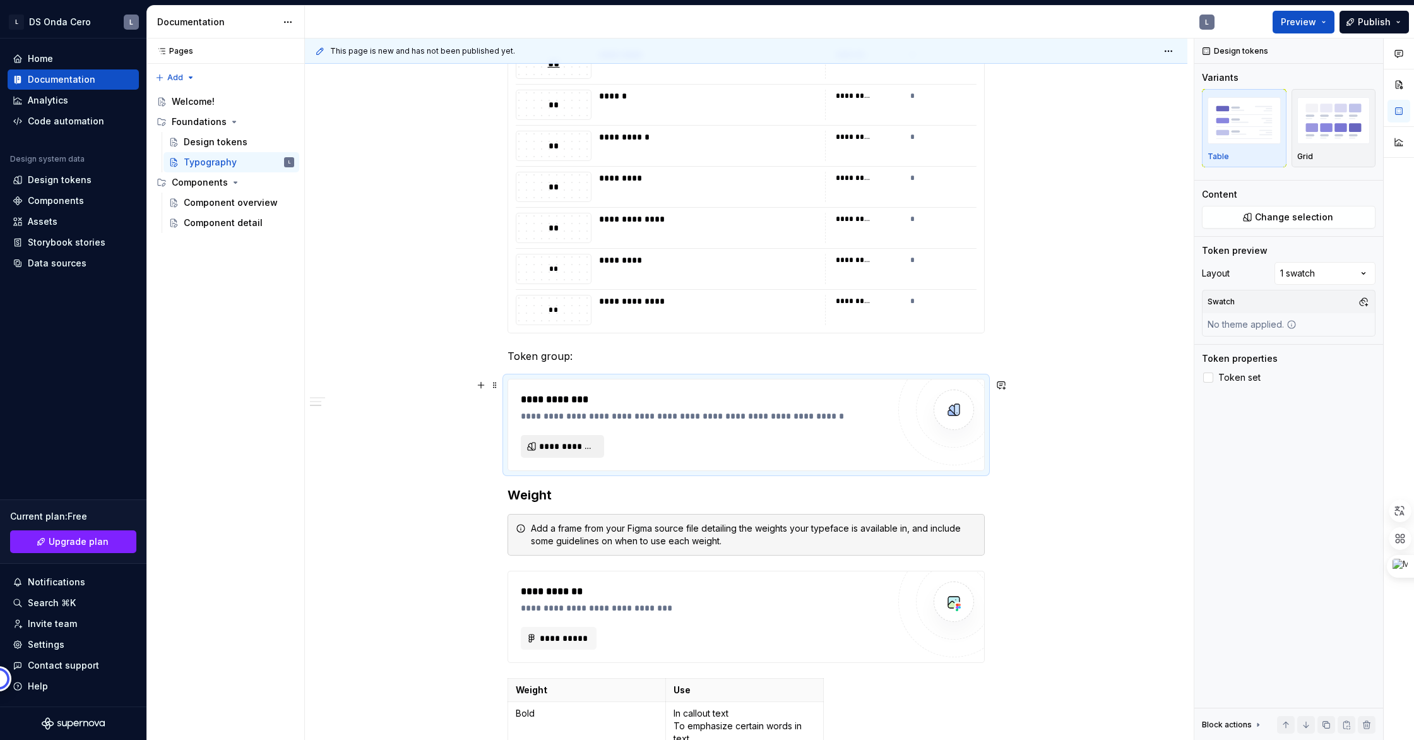
click at [558, 442] on span "**********" at bounding box center [567, 446] width 57 height 13
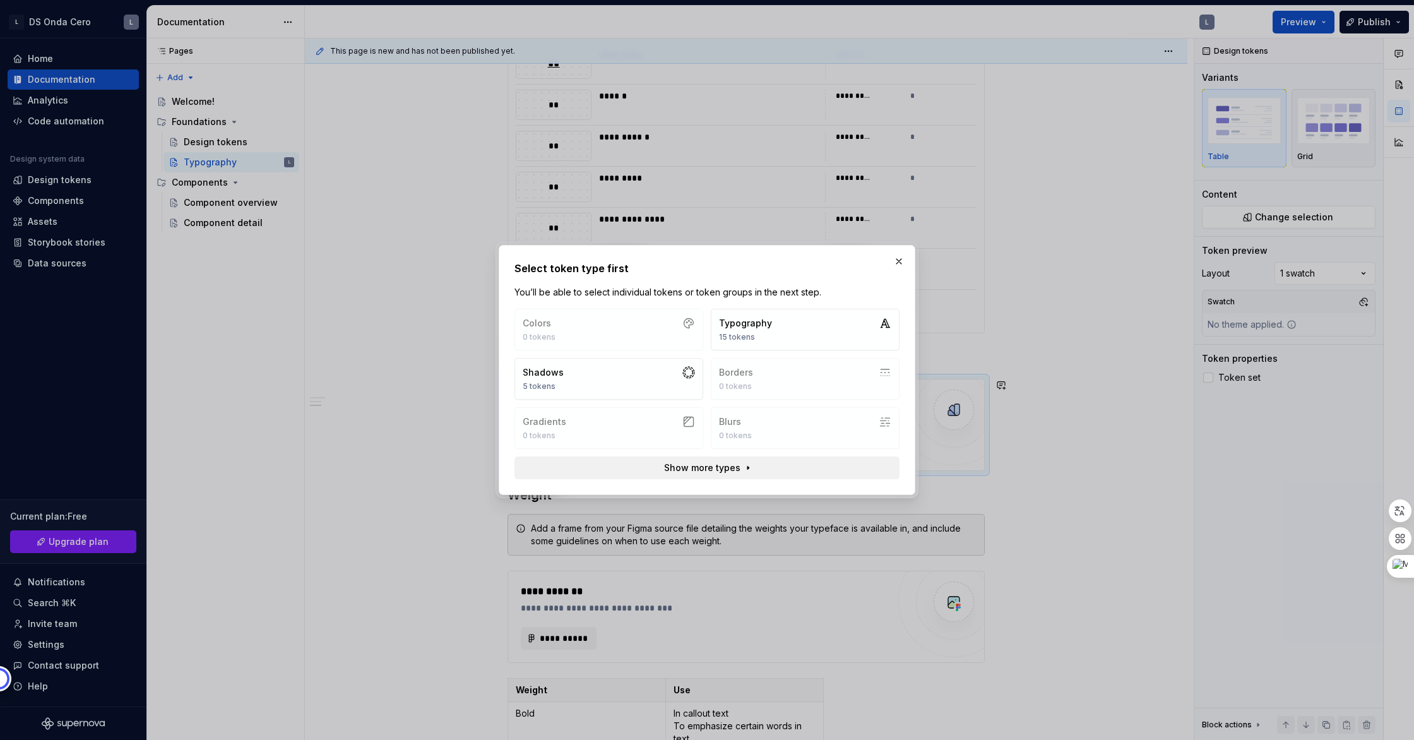
click at [668, 467] on span "Show more types" at bounding box center [702, 467] width 76 height 13
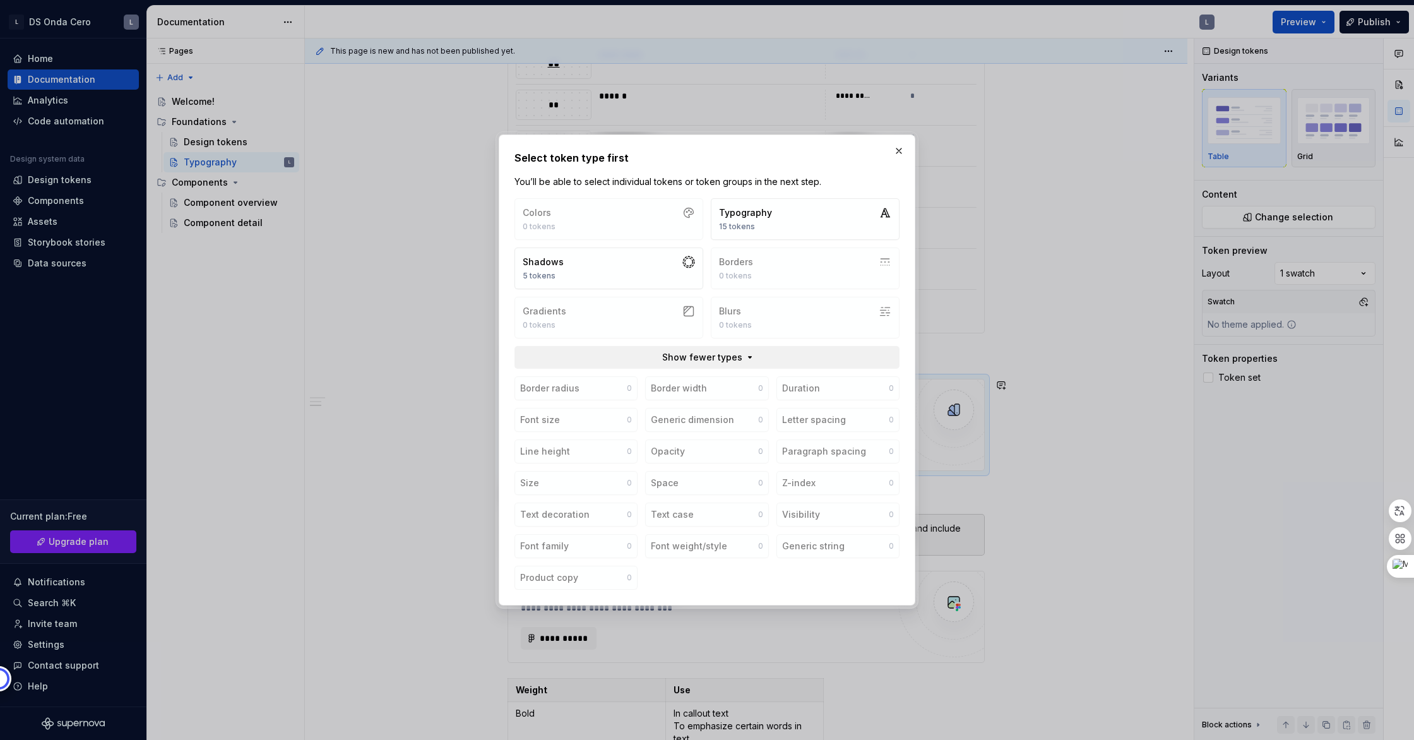
click at [744, 358] on button "Show fewer types" at bounding box center [706, 357] width 385 height 23
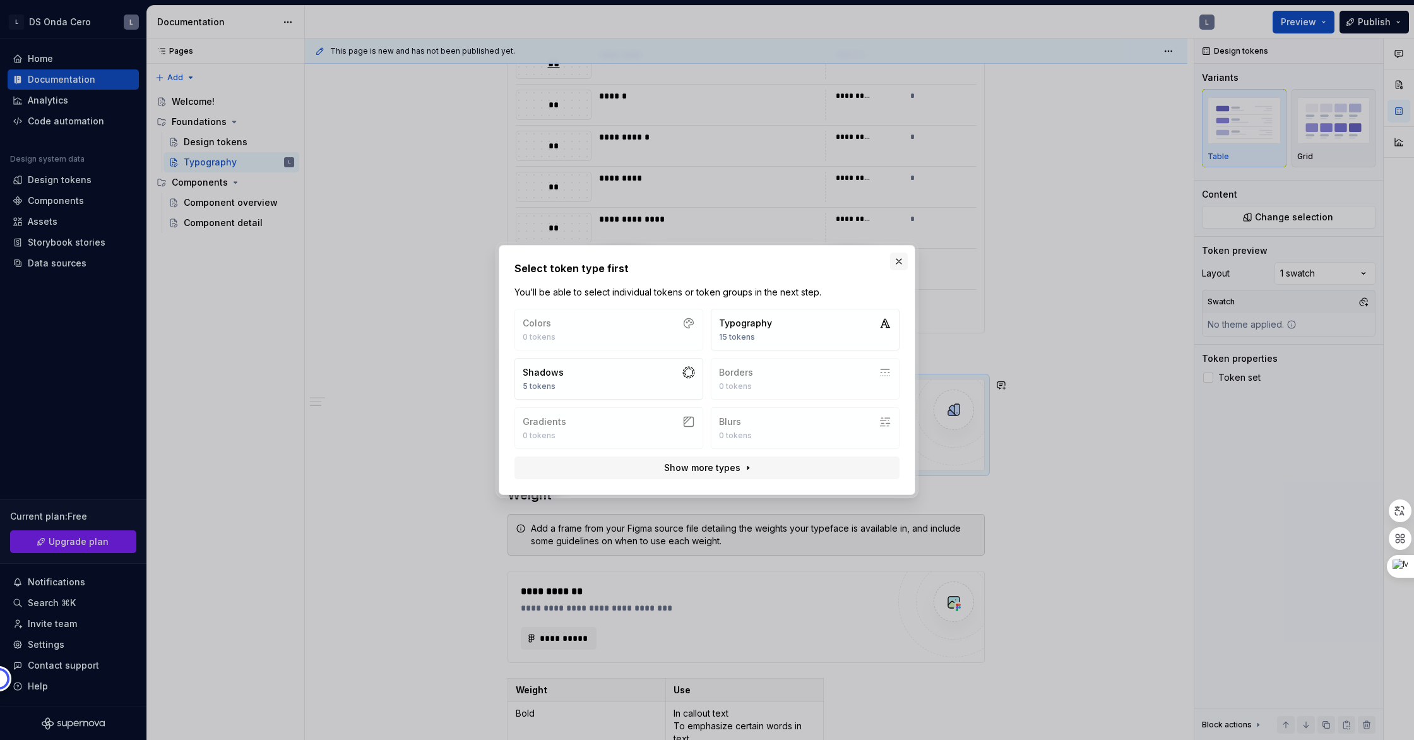
click at [897, 260] on button "button" at bounding box center [899, 262] width 18 height 18
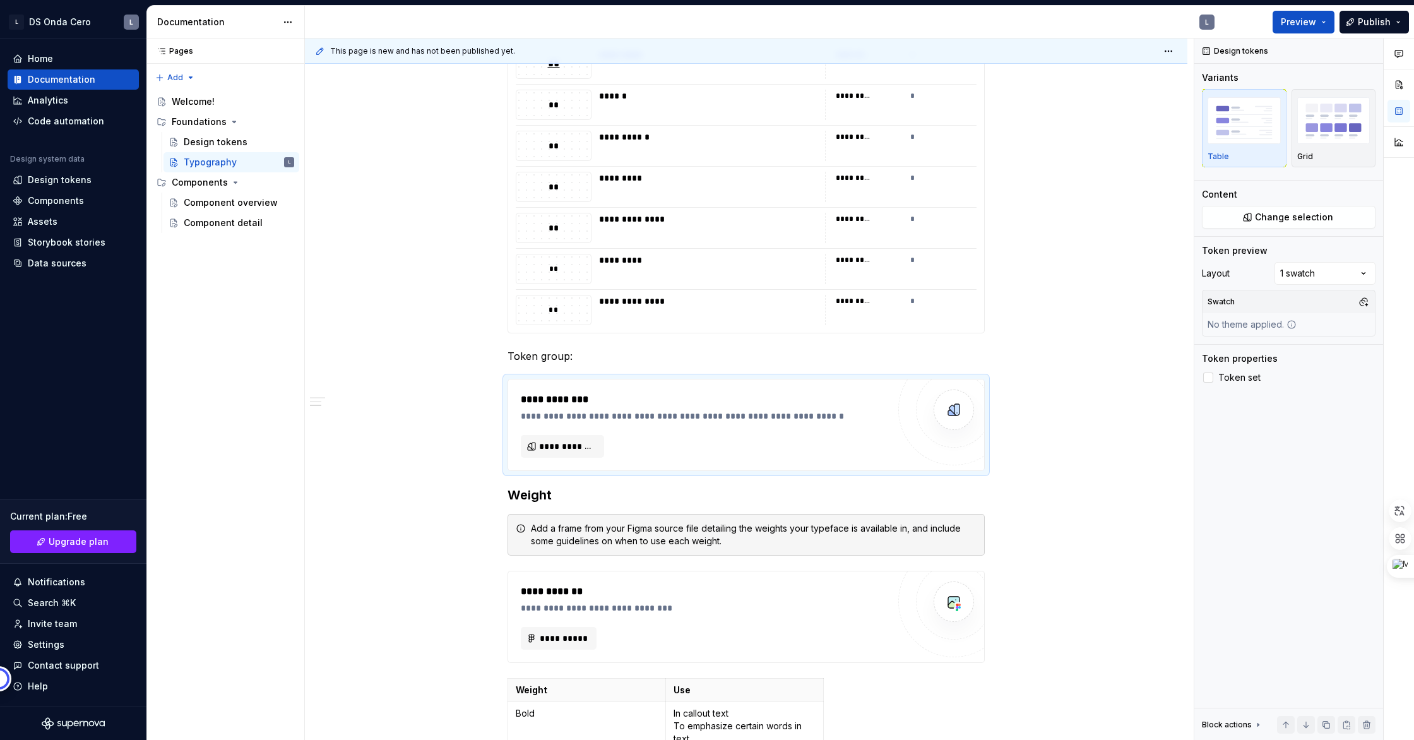
scroll to position [896, 0]
click at [222, 121] on div "Foundations" at bounding box center [199, 122] width 55 height 13
click at [214, 143] on div "Design tokens" at bounding box center [216, 142] width 64 height 13
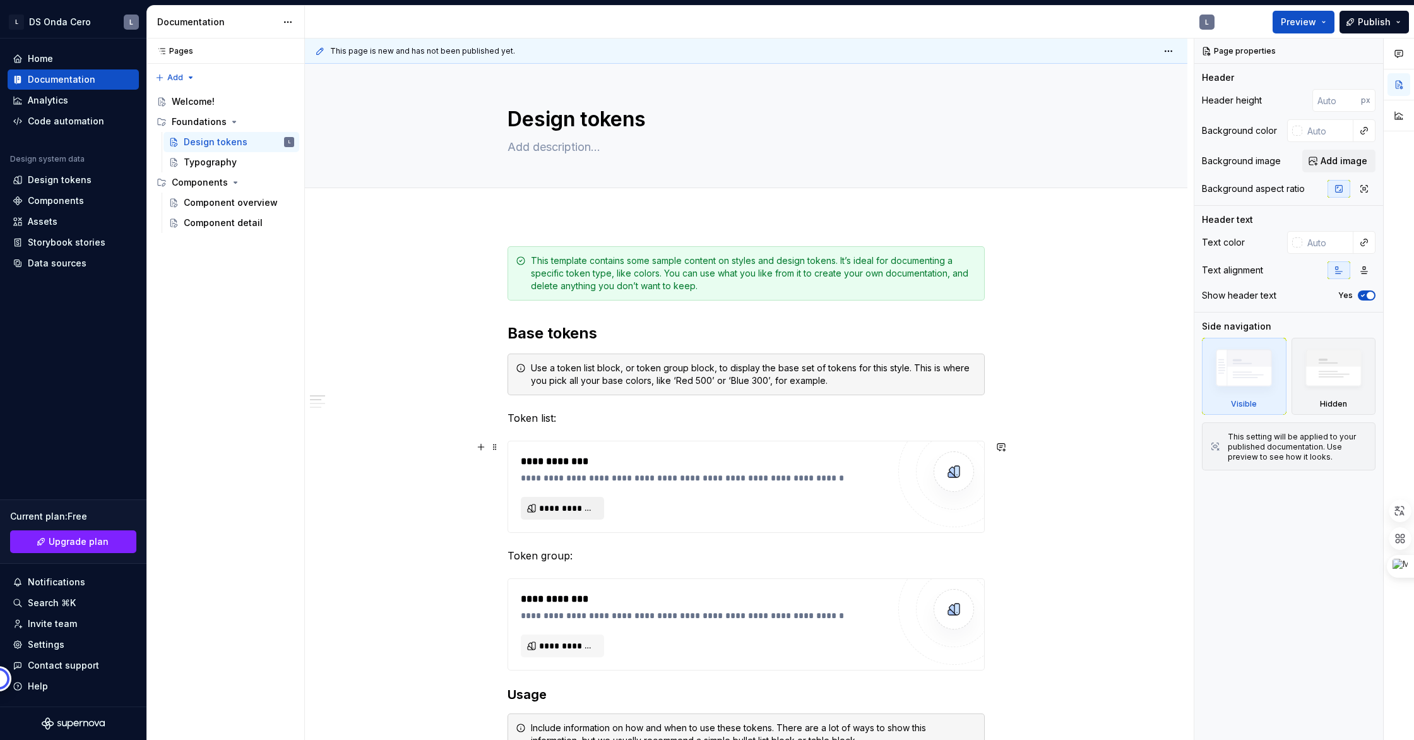
click at [593, 511] on span "**********" at bounding box center [567, 508] width 57 height 13
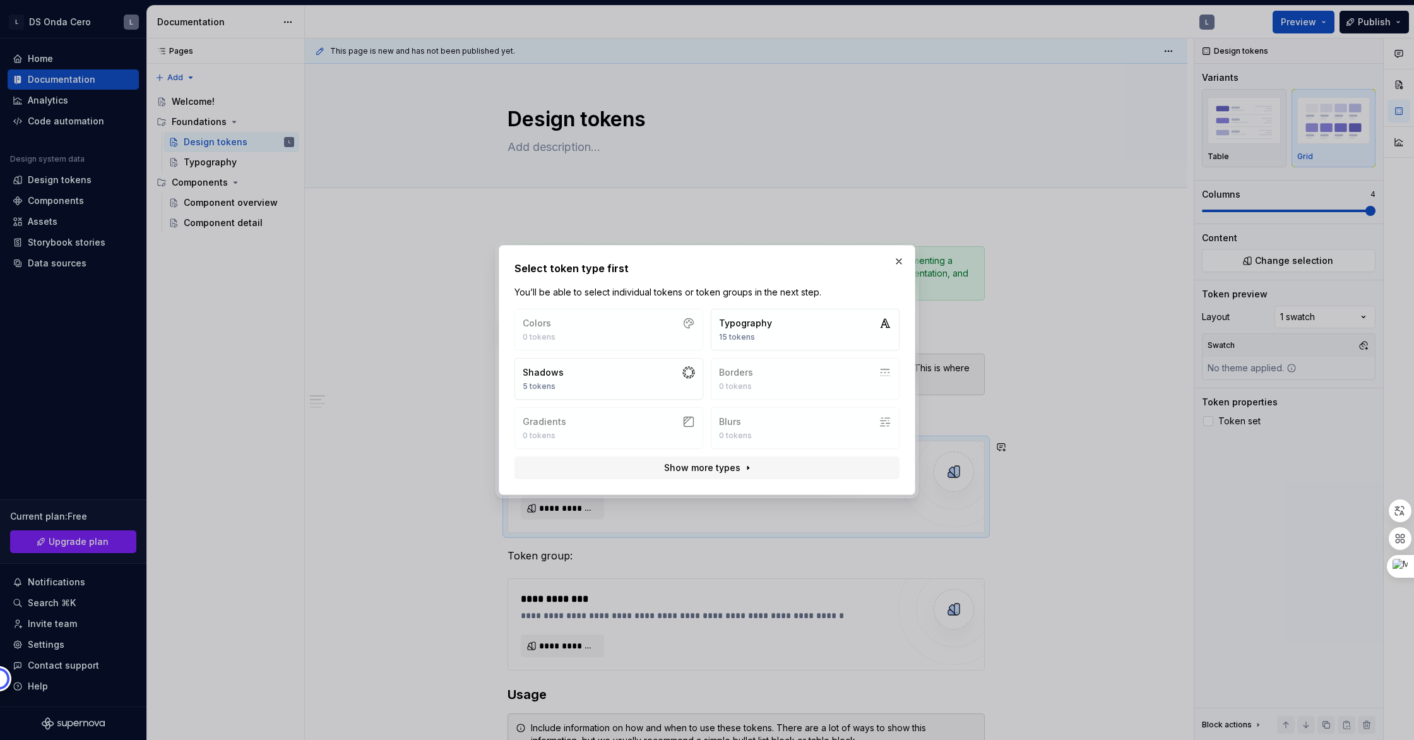
click at [660, 331] on div "Colors 0 tokens Typography 15 tokens Shadows 5 tokens Borders 0 tokens Gradient…" at bounding box center [706, 379] width 385 height 140
click at [793, 468] on button "Show more types" at bounding box center [706, 467] width 385 height 23
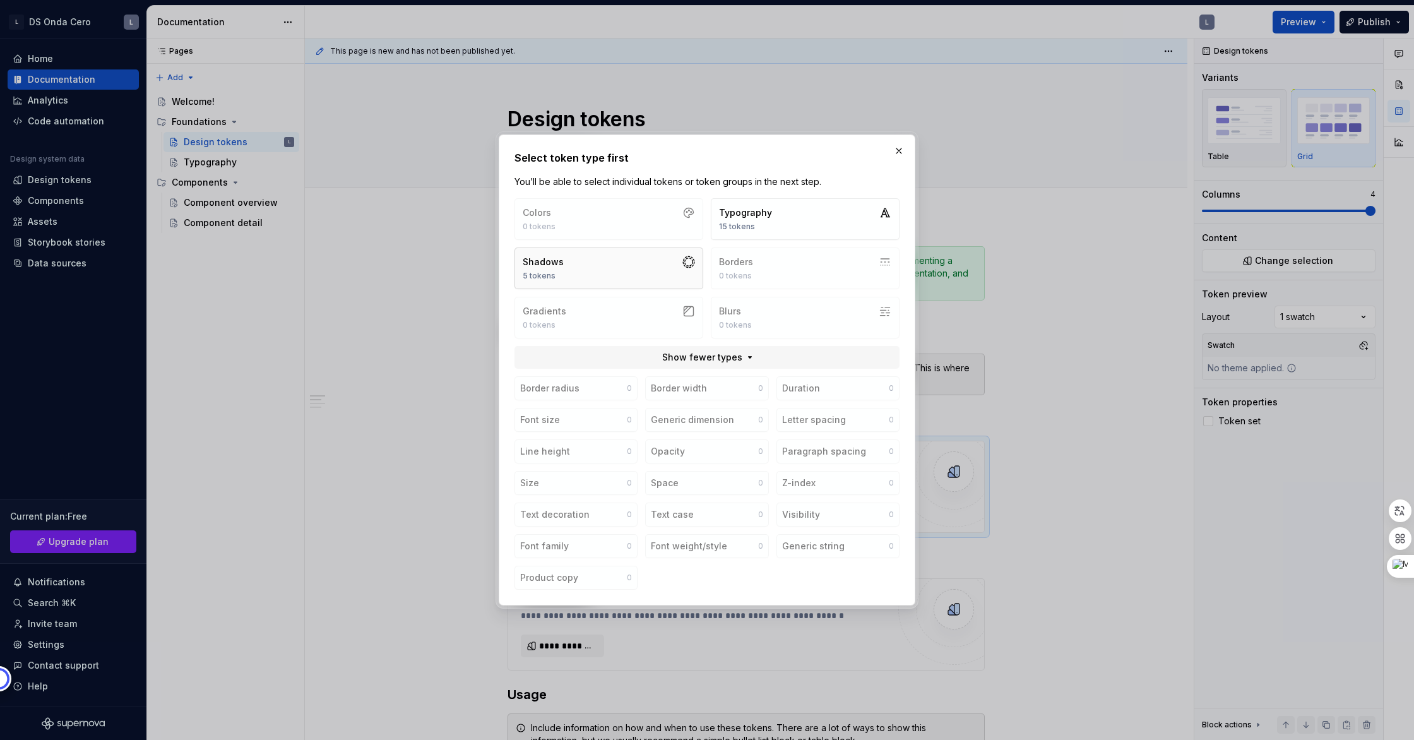
click at [665, 270] on button "Shadows 5 tokens" at bounding box center [608, 268] width 189 height 42
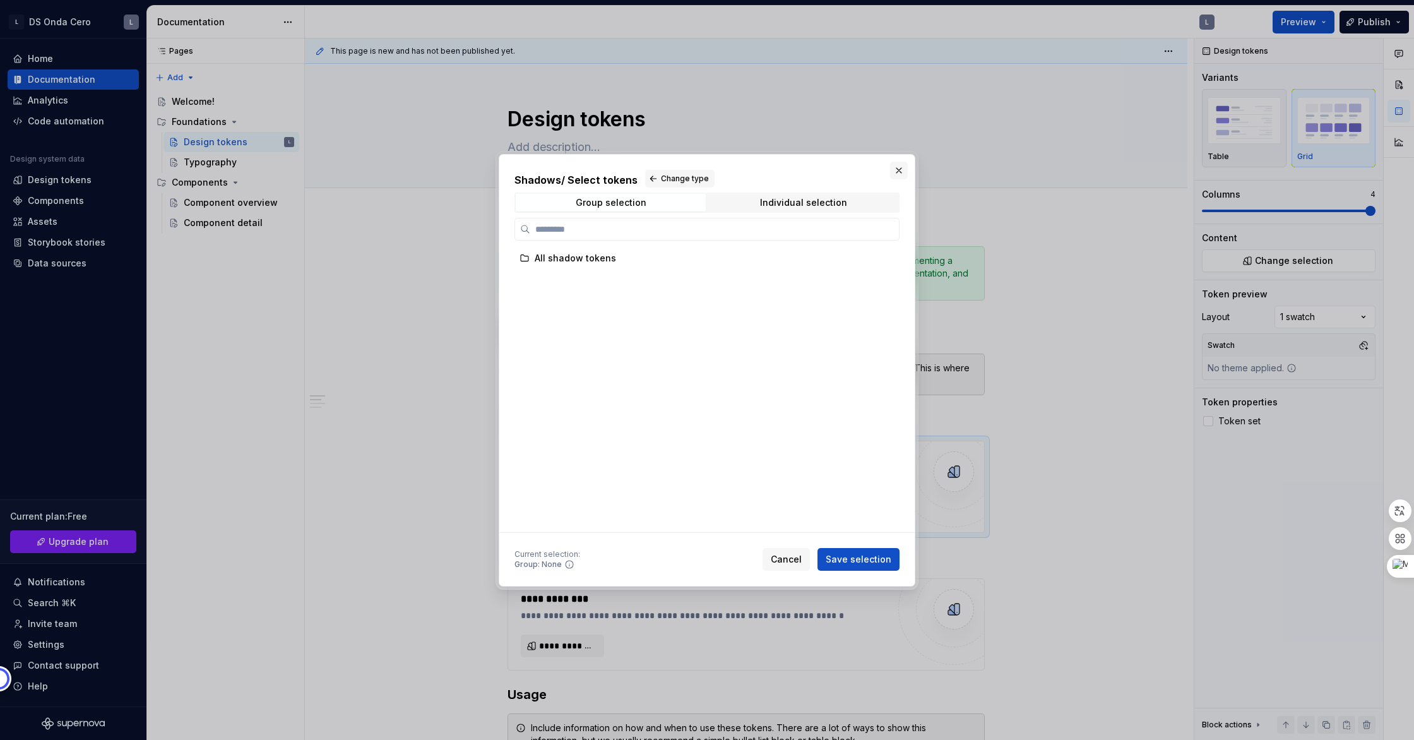
click at [901, 170] on button "button" at bounding box center [899, 171] width 18 height 18
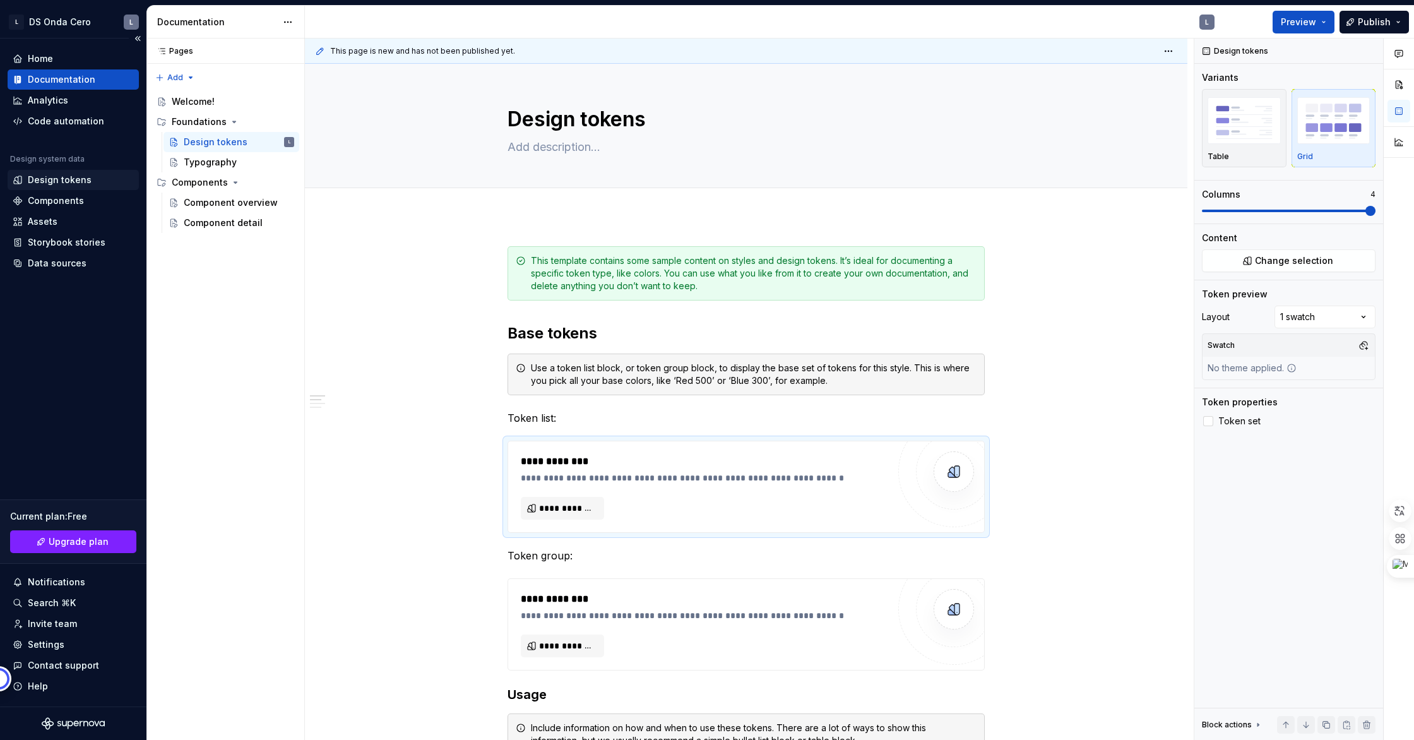
click at [78, 178] on div "Design tokens" at bounding box center [60, 180] width 64 height 13
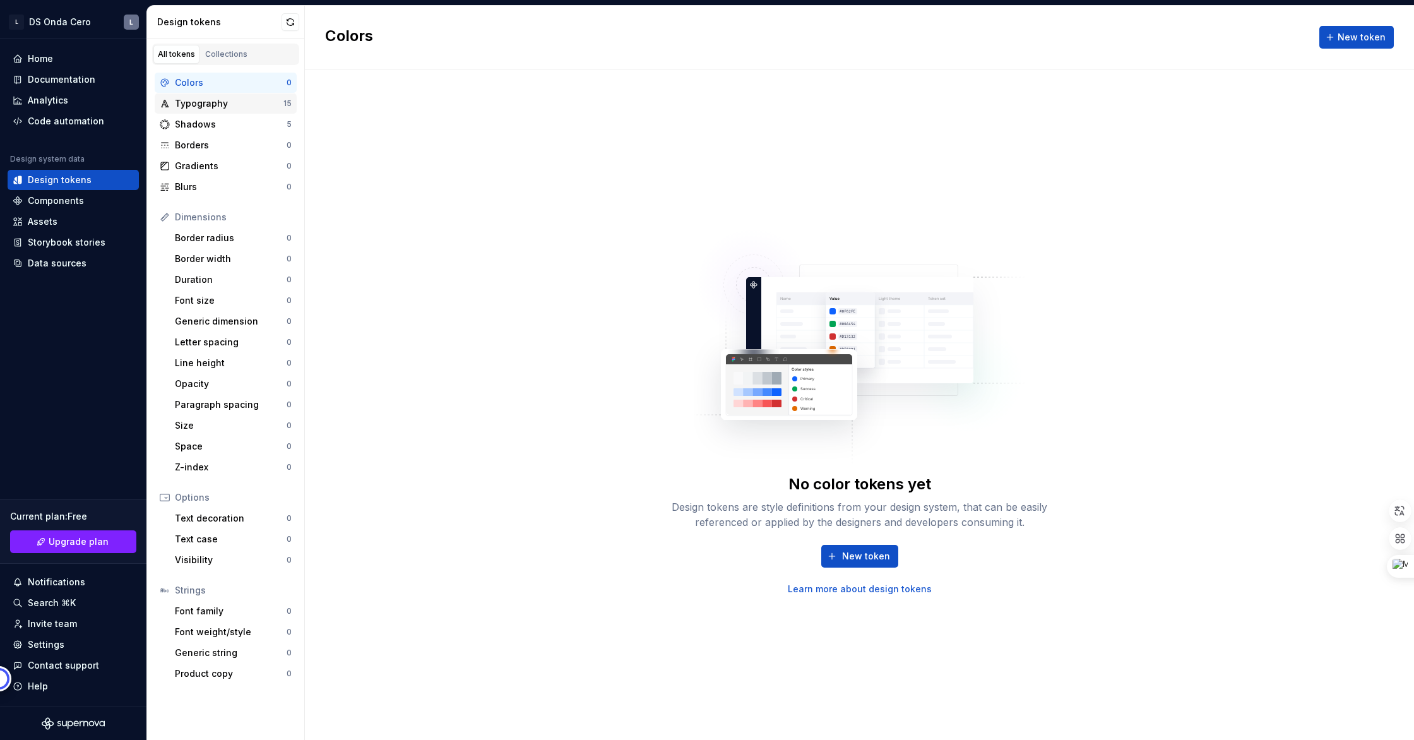
click at [212, 102] on div "Typography" at bounding box center [229, 103] width 109 height 13
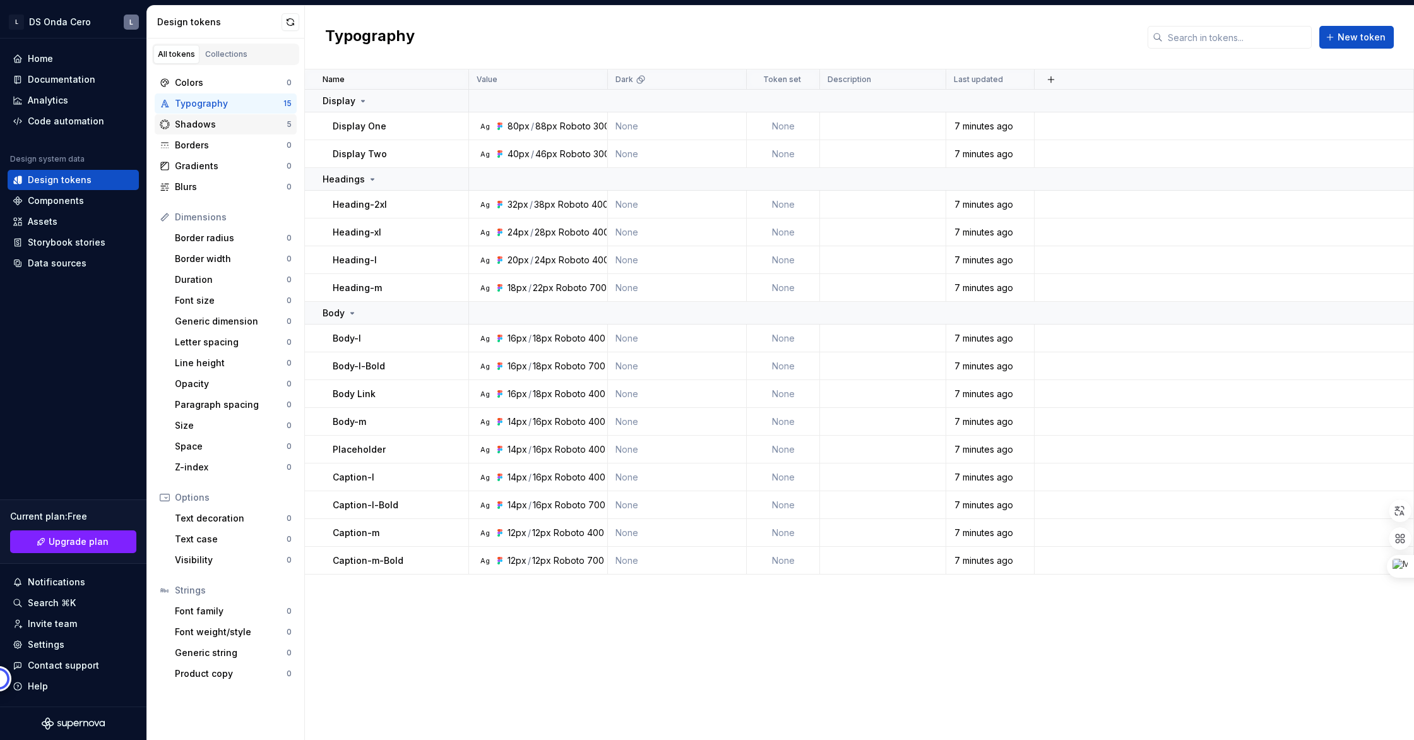
click at [212, 123] on div "Shadows" at bounding box center [231, 124] width 112 height 13
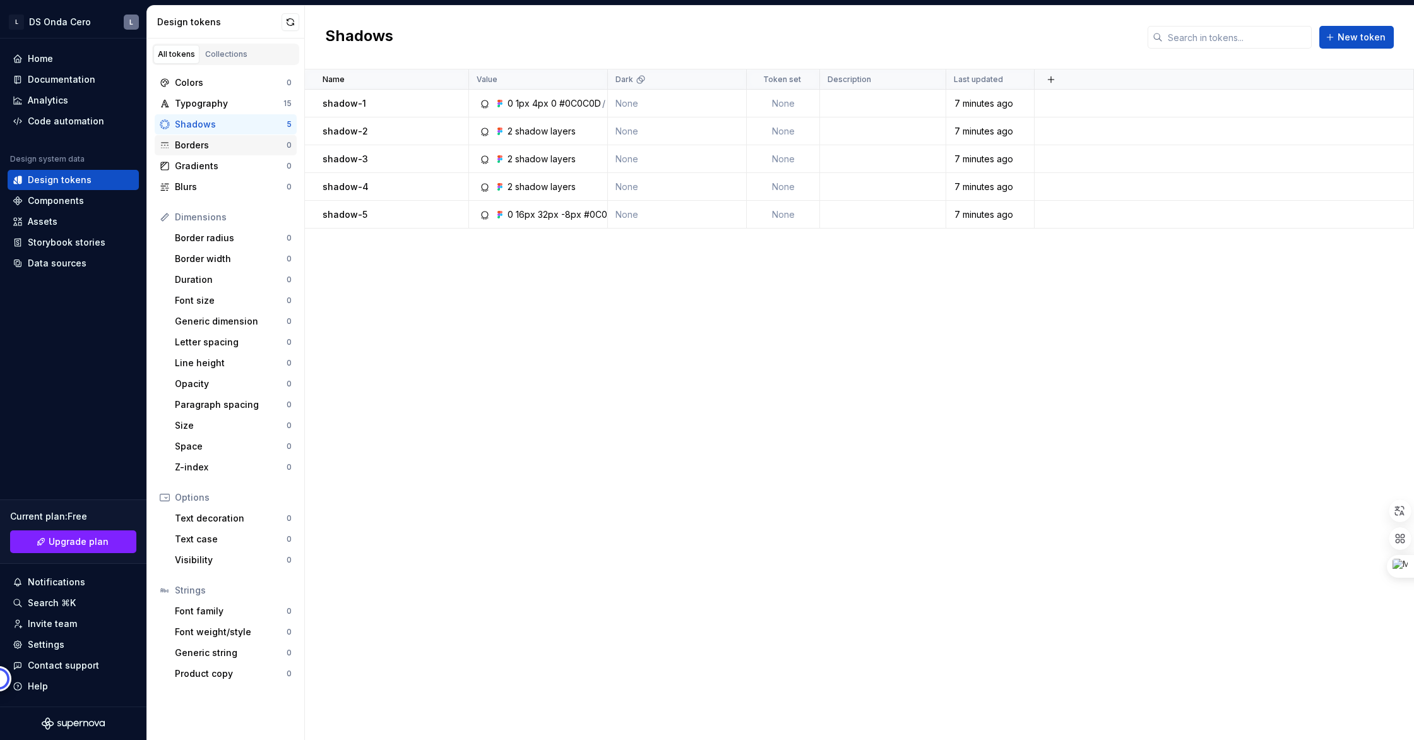
click at [215, 144] on div "Borders" at bounding box center [231, 145] width 112 height 13
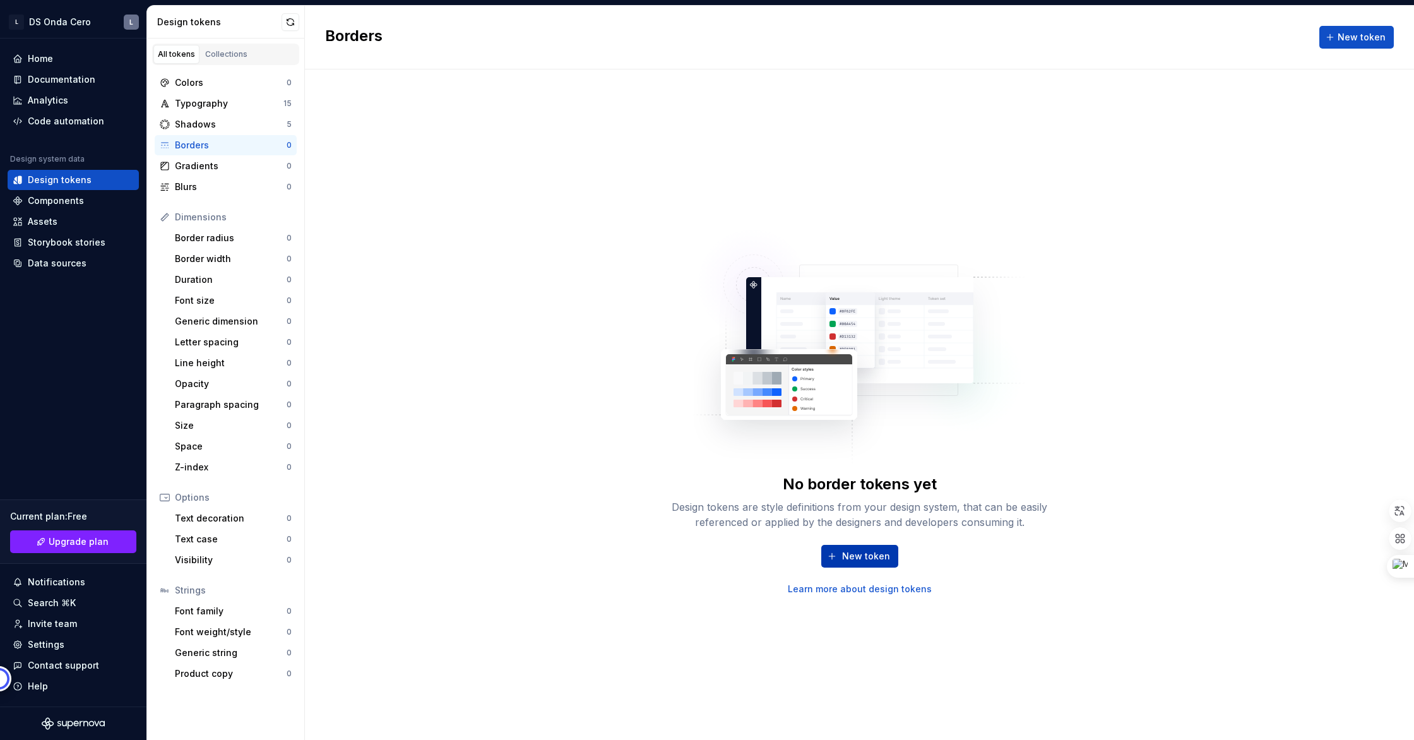
click at [857, 556] on span "New token" at bounding box center [866, 556] width 48 height 13
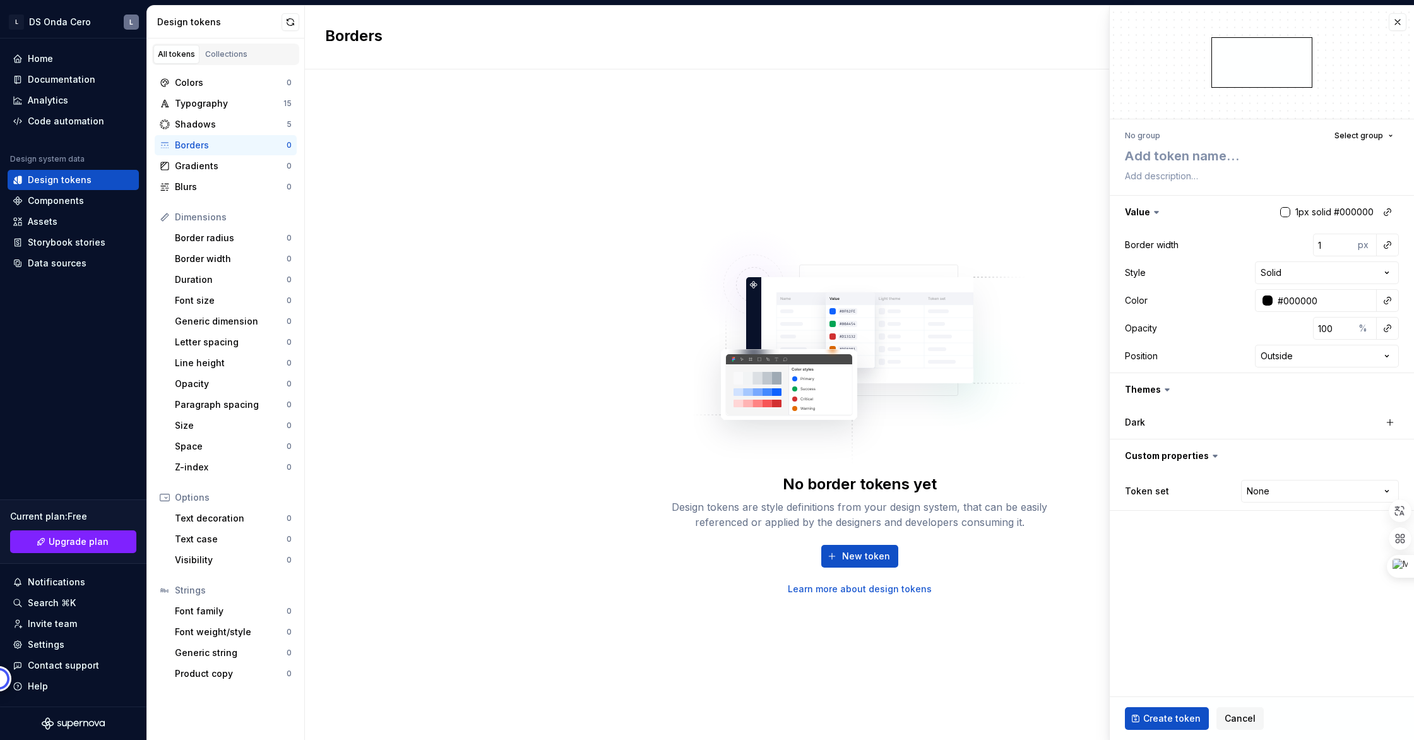
click at [725, 531] on div "No border tokens yet Design tokens are style definitions from your design syste…" at bounding box center [860, 534] width 404 height 121
click at [215, 81] on div "Colors" at bounding box center [231, 82] width 112 height 13
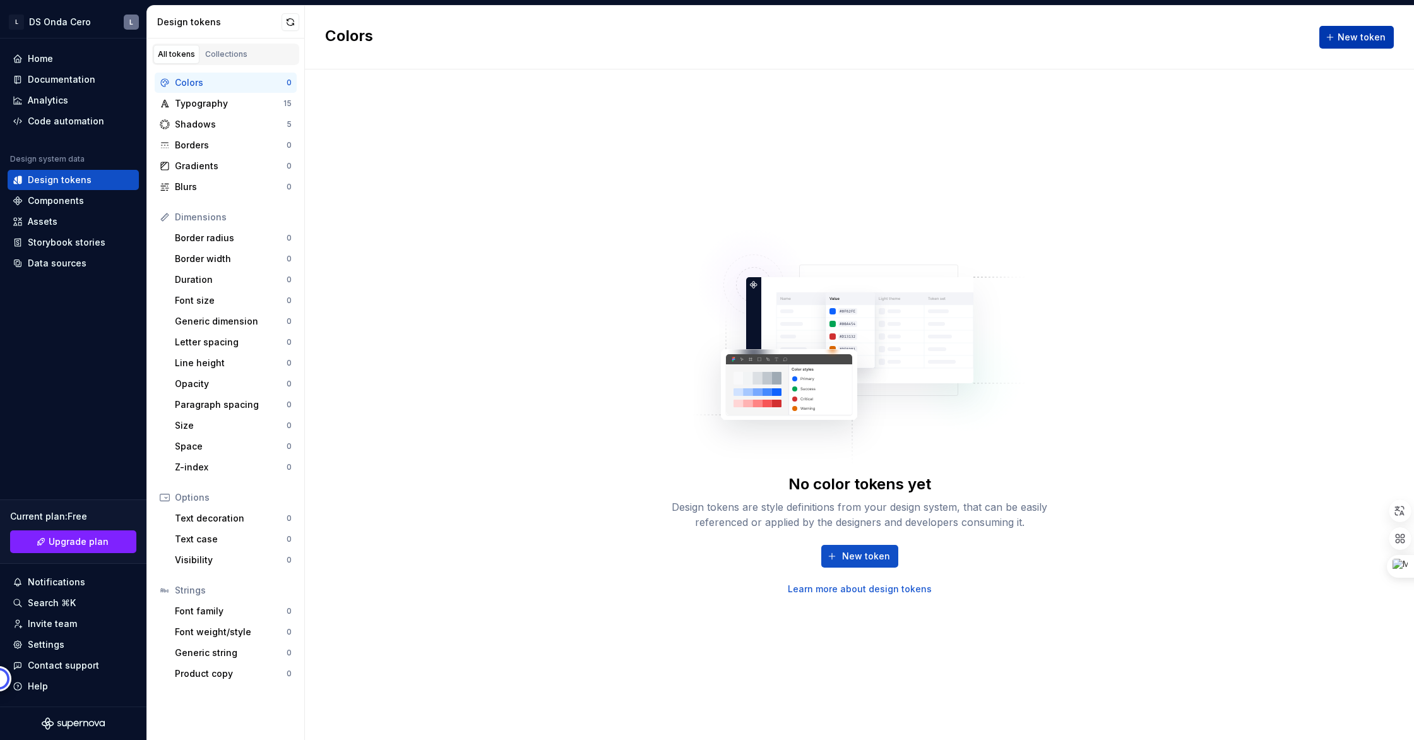
click at [1360, 35] on span "New token" at bounding box center [1362, 37] width 48 height 13
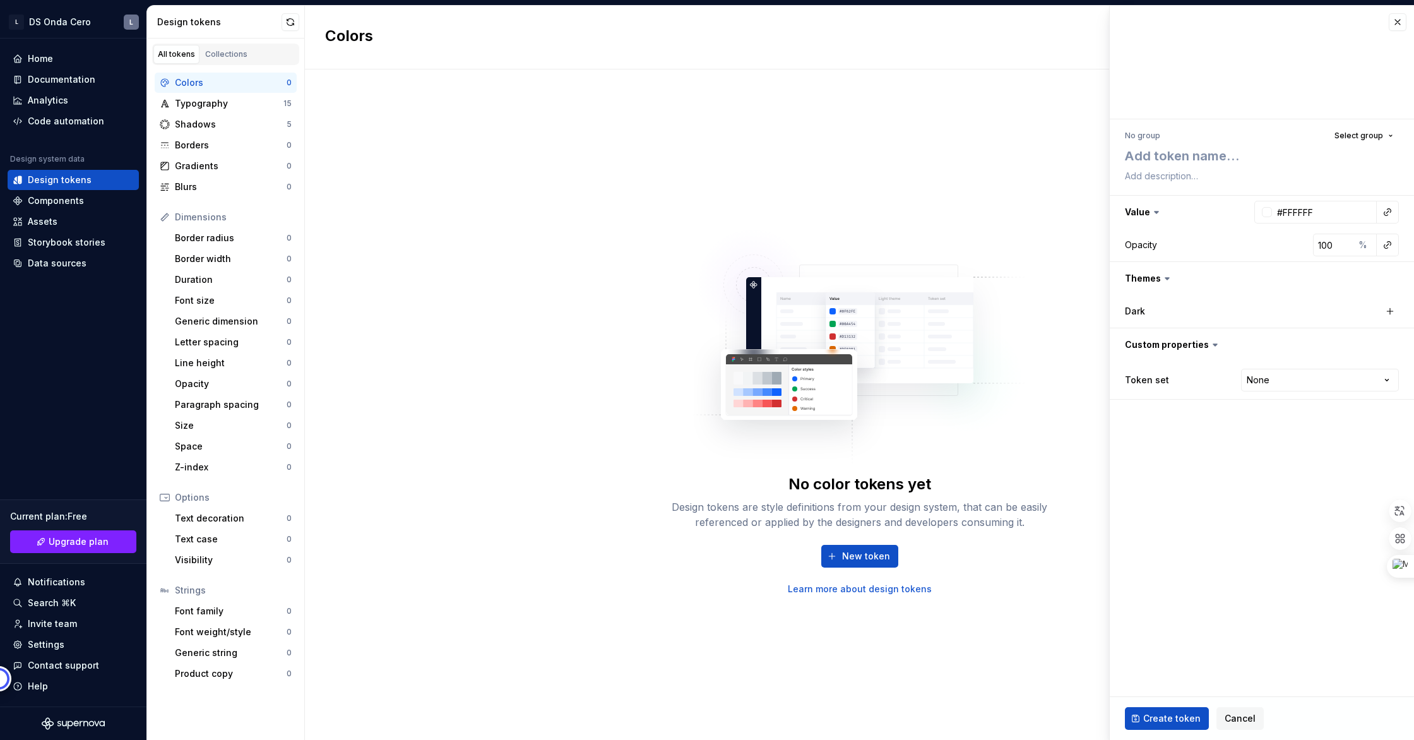
type textarea "*"
click at [1299, 378] on html "L DS Onda Cero L Home Documentation Analytics Code automation Design system dat…" at bounding box center [707, 370] width 1414 height 740
click at [1223, 413] on html "L DS Onda Cero L Home Documentation Analytics Code automation Design system dat…" at bounding box center [707, 370] width 1414 height 740
click at [62, 259] on div "Data sources" at bounding box center [57, 263] width 59 height 13
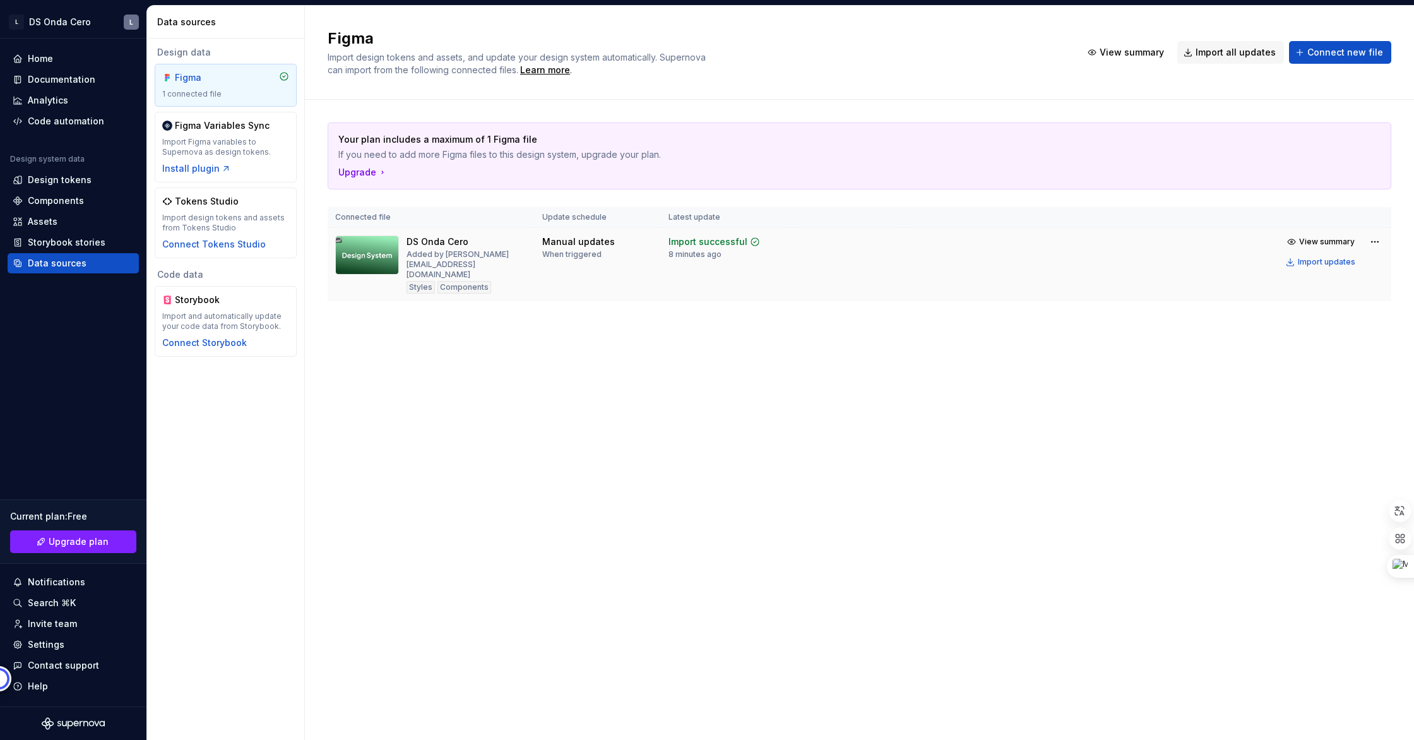
click at [359, 256] on img at bounding box center [367, 254] width 64 height 39
click at [1336, 263] on div "Import updates" at bounding box center [1326, 262] width 57 height 10
